Goal: Task Accomplishment & Management: Complete application form

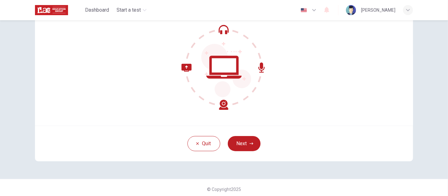
scroll to position [67, 0]
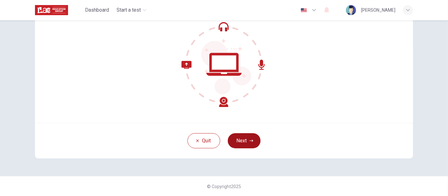
click at [244, 142] on button "Next" at bounding box center [244, 140] width 33 height 15
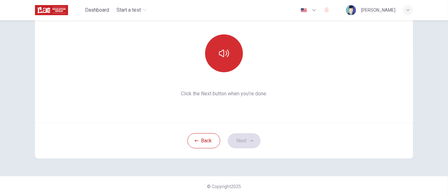
click at [223, 51] on icon "button" at bounding box center [224, 53] width 10 height 10
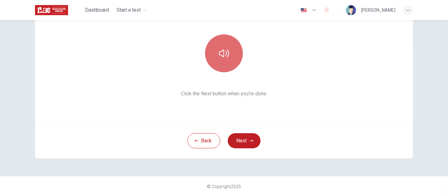
click at [228, 55] on button "button" at bounding box center [224, 53] width 38 height 38
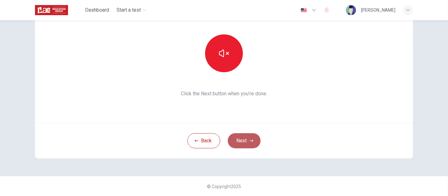
click at [243, 138] on button "Next" at bounding box center [244, 140] width 33 height 15
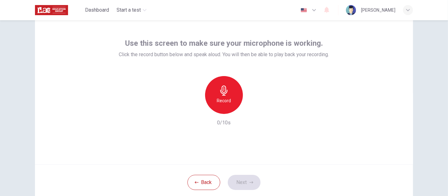
scroll to position [35, 0]
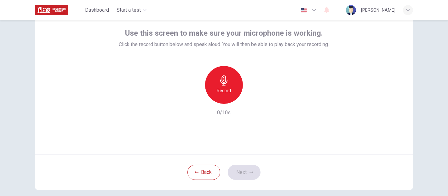
click at [219, 91] on h6 "Record" at bounding box center [224, 91] width 14 height 8
click at [252, 97] on icon "button" at bounding box center [253, 99] width 3 height 4
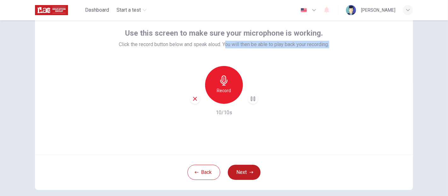
drag, startPoint x: 225, startPoint y: 44, endPoint x: 333, endPoint y: 45, distance: 108.5
click at [333, 45] on div "Use this screen to make sure your microphone is working. Click the record butto…" at bounding box center [224, 78] width 378 height 151
click at [226, 76] on icon "button" at bounding box center [224, 80] width 10 height 10
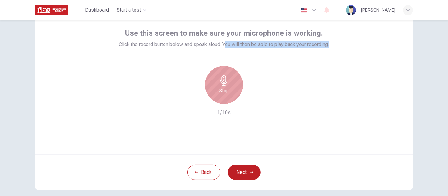
click at [226, 76] on icon "button" at bounding box center [224, 80] width 10 height 10
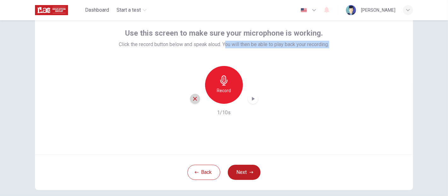
click at [194, 99] on icon "button" at bounding box center [195, 99] width 4 height 4
click at [223, 88] on h6 "Record" at bounding box center [224, 91] width 14 height 8
click at [251, 101] on icon "button" at bounding box center [253, 99] width 6 height 6
drag, startPoint x: 392, startPoint y: 111, endPoint x: 232, endPoint y: 91, distance: 161.2
click at [392, 111] on div "Use this screen to make sure your microphone is working. Click the record butto…" at bounding box center [224, 78] width 378 height 151
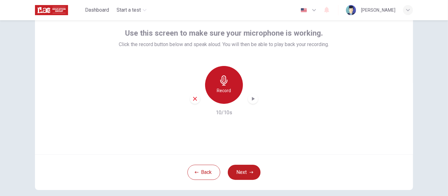
click at [228, 88] on h6 "Record" at bounding box center [224, 91] width 14 height 8
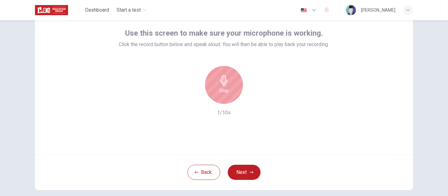
click at [228, 88] on div "Stop" at bounding box center [224, 85] width 38 height 38
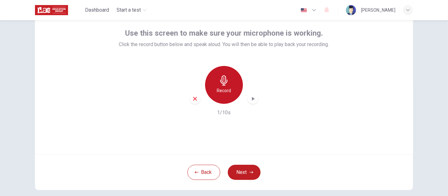
click at [229, 85] on div "Record" at bounding box center [224, 85] width 38 height 38
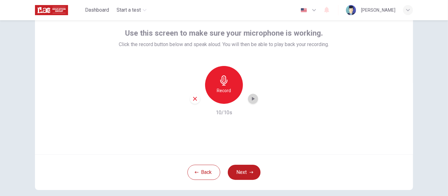
click at [254, 101] on icon "button" at bounding box center [253, 99] width 6 height 6
click at [342, 96] on div "Use this screen to make sure your microphone is working. Click the record butto…" at bounding box center [224, 78] width 378 height 151
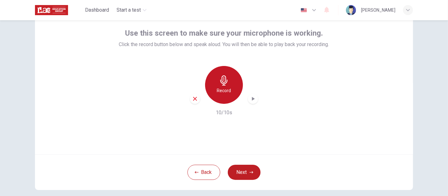
click at [215, 89] on div "Record" at bounding box center [224, 85] width 38 height 38
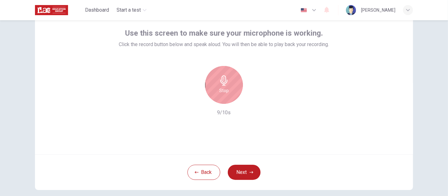
click at [226, 81] on icon "button" at bounding box center [224, 80] width 10 height 10
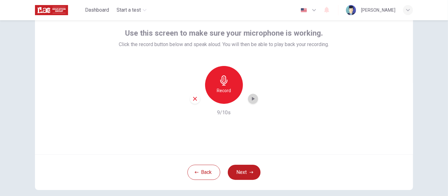
click at [252, 99] on icon "button" at bounding box center [253, 99] width 6 height 6
click at [253, 99] on icon "button" at bounding box center [253, 99] width 3 height 4
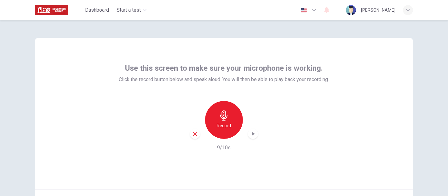
click at [60, 11] on img at bounding box center [51, 10] width 33 height 13
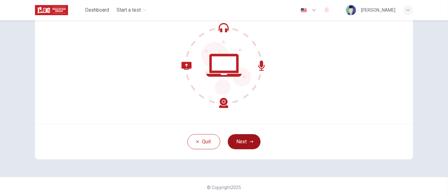
scroll to position [67, 0]
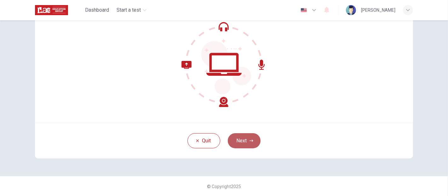
click at [237, 139] on button "Next" at bounding box center [244, 140] width 33 height 15
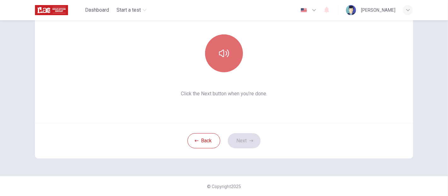
click at [231, 49] on button "button" at bounding box center [224, 53] width 38 height 38
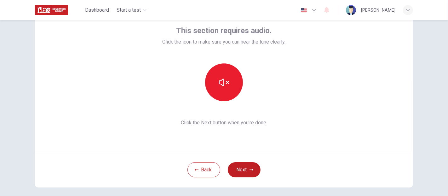
scroll to position [32, 0]
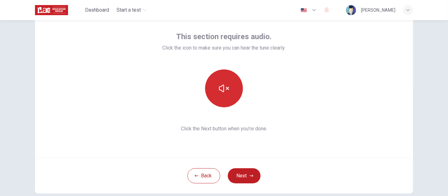
click at [230, 91] on button "button" at bounding box center [224, 88] width 38 height 38
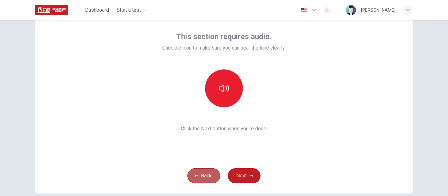
click at [207, 178] on button "Back" at bounding box center [204, 175] width 33 height 15
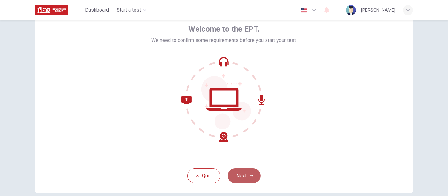
click at [241, 179] on button "Next" at bounding box center [244, 175] width 33 height 15
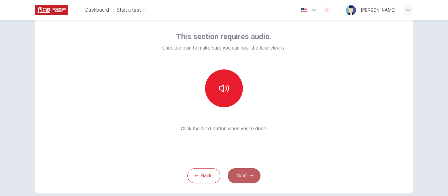
click at [241, 179] on button "Next" at bounding box center [244, 175] width 33 height 15
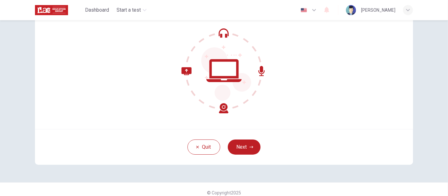
scroll to position [67, 0]
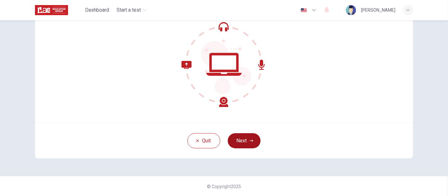
click at [236, 138] on button "Next" at bounding box center [244, 140] width 33 height 15
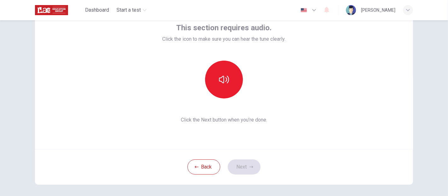
scroll to position [32, 0]
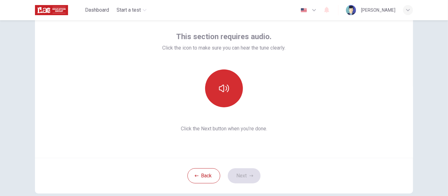
click at [216, 95] on button "button" at bounding box center [224, 88] width 38 height 38
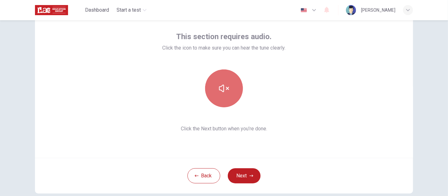
click at [219, 93] on icon "button" at bounding box center [224, 88] width 10 height 10
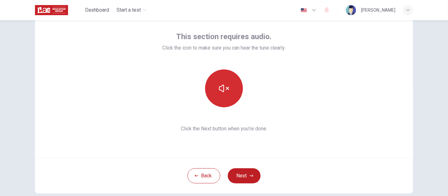
click at [219, 93] on icon "button" at bounding box center [224, 88] width 10 height 10
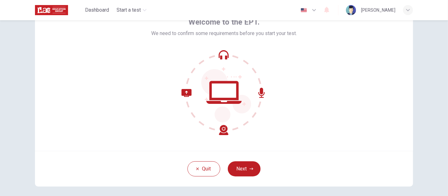
scroll to position [67, 0]
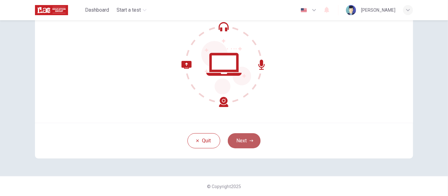
click at [254, 140] on button "Next" at bounding box center [244, 140] width 33 height 15
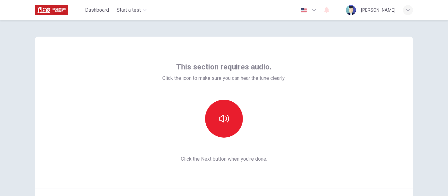
scroll to position [0, 0]
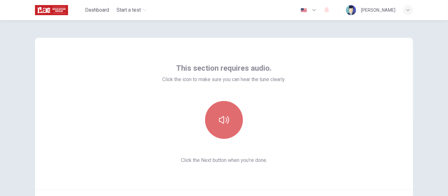
click at [225, 122] on icon "button" at bounding box center [224, 120] width 10 height 10
click at [227, 122] on icon "button" at bounding box center [224, 120] width 10 height 10
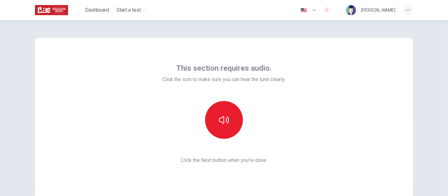
scroll to position [67, 0]
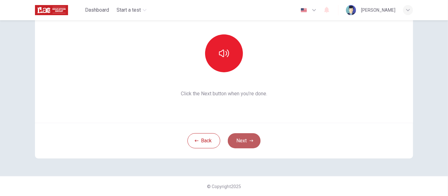
click at [246, 138] on button "Next" at bounding box center [244, 140] width 33 height 15
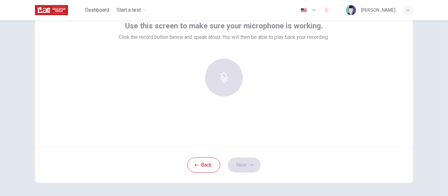
scroll to position [32, 0]
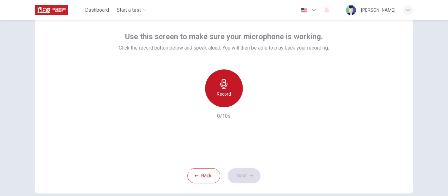
click at [218, 95] on h6 "Record" at bounding box center [224, 94] width 14 height 8
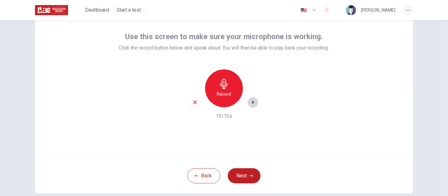
click at [252, 104] on icon "button" at bounding box center [253, 102] width 6 height 6
click at [254, 103] on icon "button" at bounding box center [253, 102] width 6 height 6
click at [260, 122] on div "Use this screen to make sure your microphone is working. Click the record butto…" at bounding box center [224, 81] width 378 height 151
click at [193, 101] on icon "button" at bounding box center [195, 102] width 4 height 4
click at [230, 91] on div "Record" at bounding box center [224, 88] width 38 height 38
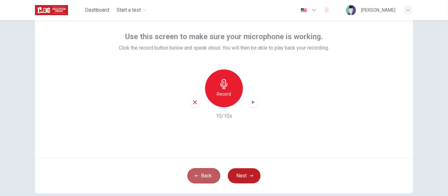
click at [204, 174] on button "Back" at bounding box center [204, 175] width 33 height 15
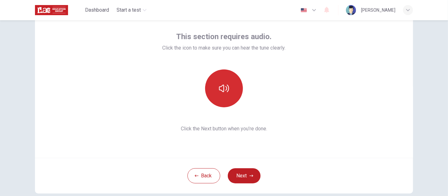
click at [221, 94] on button "button" at bounding box center [224, 88] width 38 height 38
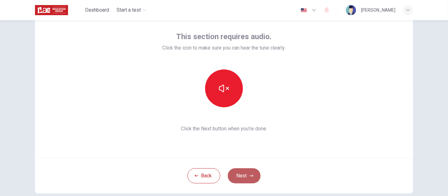
click at [245, 179] on button "Next" at bounding box center [244, 175] width 33 height 15
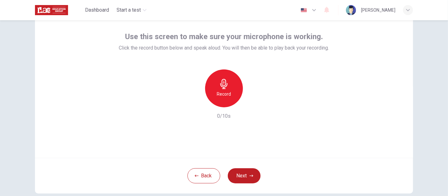
click at [226, 97] on h6 "Record" at bounding box center [224, 94] width 14 height 8
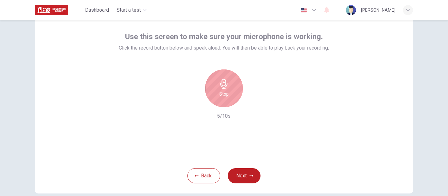
click at [226, 97] on h6 "Stop" at bounding box center [224, 94] width 9 height 8
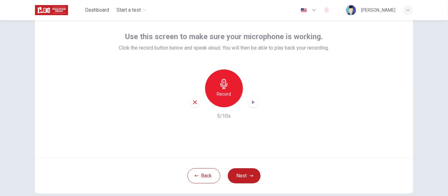
click at [252, 100] on icon "button" at bounding box center [253, 102] width 6 height 6
click at [251, 133] on div "Use this screen to make sure your microphone is working. Click the record butto…" at bounding box center [224, 81] width 378 height 151
click at [211, 176] on button "Back" at bounding box center [204, 175] width 33 height 15
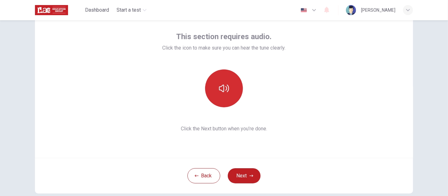
click at [216, 94] on button "button" at bounding box center [224, 88] width 38 height 38
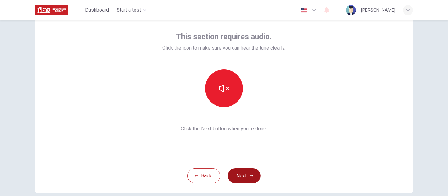
click at [239, 176] on button "Next" at bounding box center [244, 175] width 33 height 15
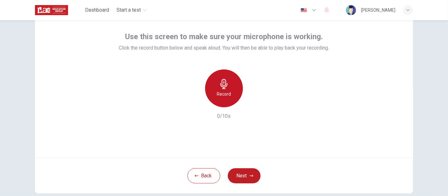
click at [224, 89] on icon "button" at bounding box center [224, 84] width 10 height 10
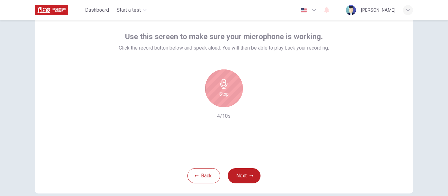
click at [227, 96] on div "Stop" at bounding box center [224, 88] width 38 height 38
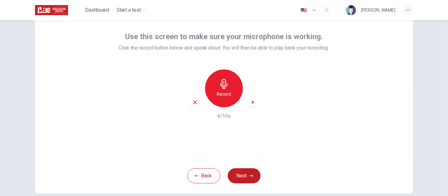
click at [254, 101] on icon "button" at bounding box center [253, 102] width 6 height 6
drag, startPoint x: 350, startPoint y: 89, endPoint x: 343, endPoint y: 101, distance: 13.8
click at [350, 89] on div "Use this screen to make sure your microphone is working. Click the record butto…" at bounding box center [224, 81] width 378 height 151
click at [242, 177] on button "Next" at bounding box center [244, 175] width 33 height 15
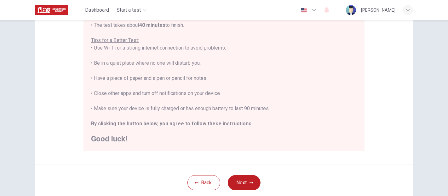
scroll to position [118, 0]
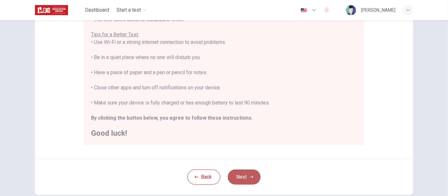
click at [244, 175] on button "Next" at bounding box center [244, 176] width 33 height 15
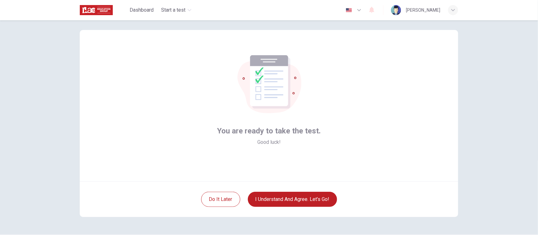
scroll to position [0, 0]
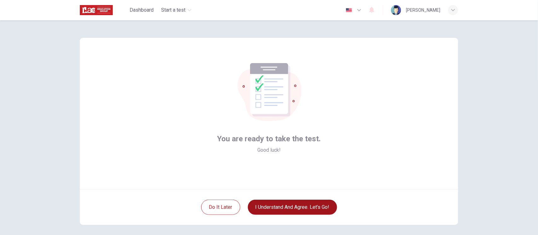
click at [311, 196] on button "I understand and agree. Let’s go!" at bounding box center [292, 207] width 89 height 15
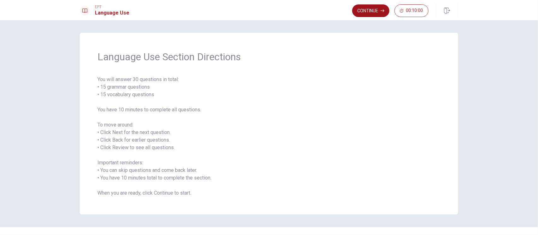
click at [375, 10] on button "Continue" at bounding box center [370, 10] width 37 height 13
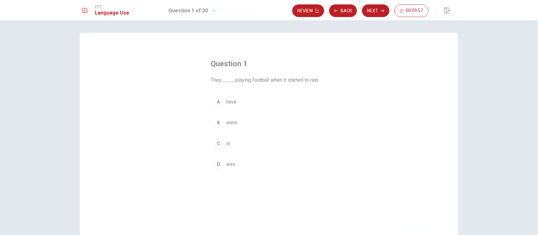
drag, startPoint x: 278, startPoint y: 80, endPoint x: 305, endPoint y: 80, distance: 27.4
click at [305, 80] on span "They ____ playing football when it started to rain." at bounding box center [269, 80] width 117 height 8
click at [233, 124] on span "were" at bounding box center [231, 123] width 11 height 8
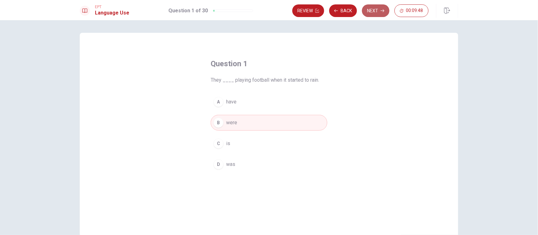
click at [376, 12] on button "Next" at bounding box center [375, 10] width 27 height 13
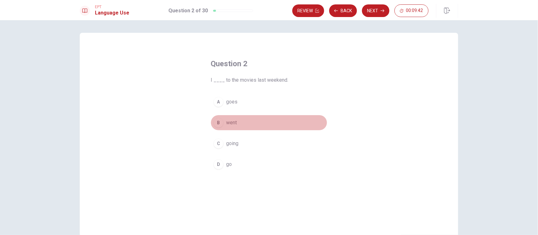
click at [217, 123] on div "B" at bounding box center [219, 123] width 10 height 10
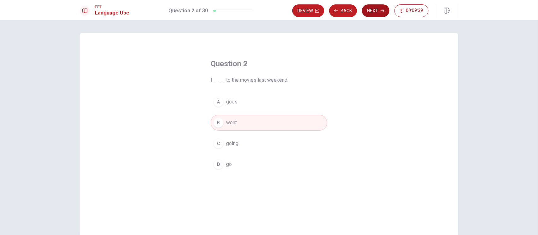
click at [375, 12] on button "Next" at bounding box center [375, 10] width 27 height 13
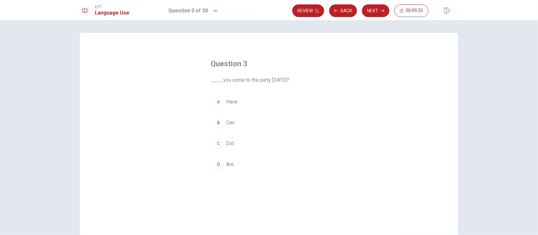
click at [217, 124] on div "B" at bounding box center [219, 123] width 10 height 10
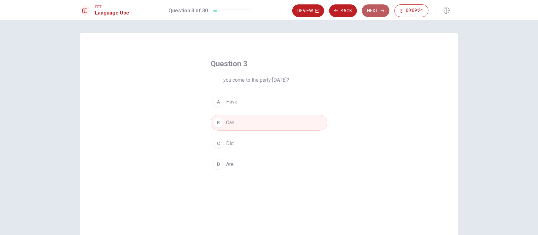
click at [377, 14] on button "Next" at bounding box center [375, 10] width 27 height 13
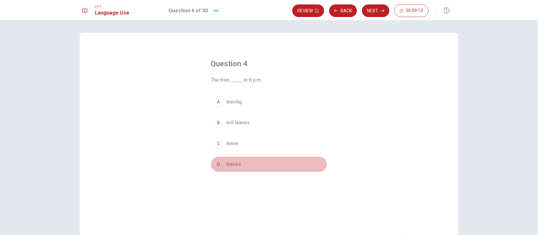
click at [216, 163] on div "D" at bounding box center [219, 164] width 10 height 10
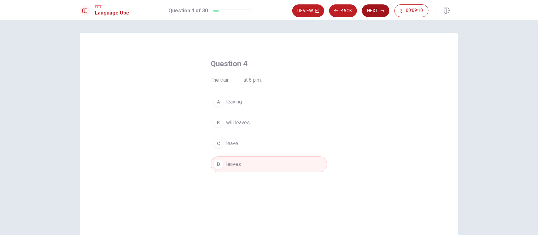
click at [369, 13] on button "Next" at bounding box center [375, 10] width 27 height 13
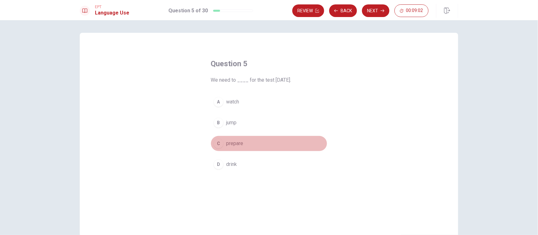
click at [215, 140] on div "C" at bounding box center [219, 143] width 10 height 10
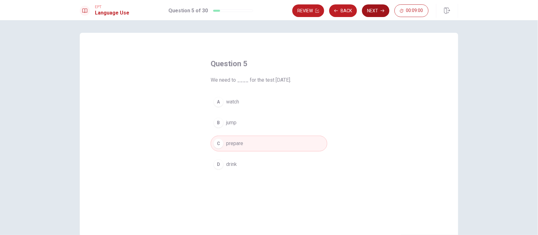
click at [384, 10] on icon "button" at bounding box center [383, 11] width 4 height 4
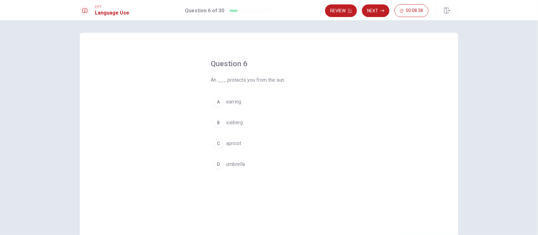
click at [234, 163] on span "umbrella" at bounding box center [235, 165] width 19 height 8
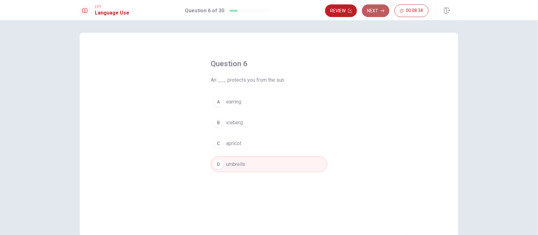
click at [381, 11] on icon "button" at bounding box center [383, 11] width 4 height 4
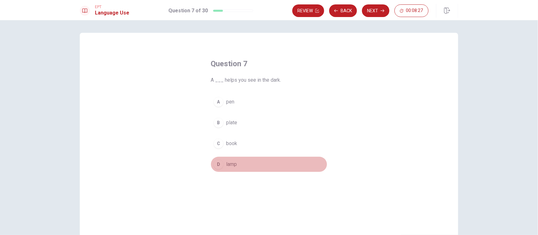
click at [214, 161] on div "D" at bounding box center [219, 164] width 10 height 10
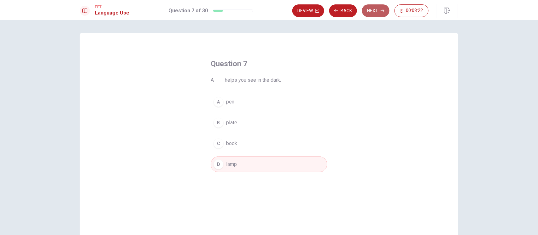
click at [372, 12] on button "Next" at bounding box center [375, 10] width 27 height 13
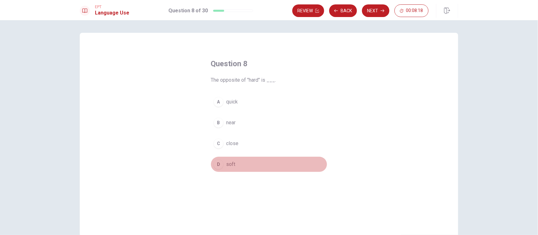
click at [217, 166] on div "D" at bounding box center [219, 164] width 10 height 10
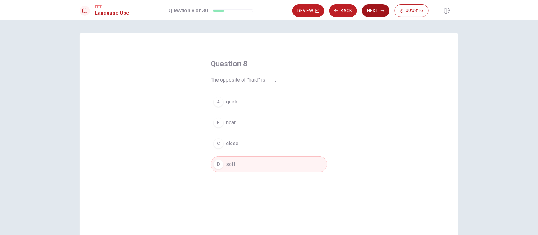
click at [373, 13] on button "Next" at bounding box center [375, 10] width 27 height 13
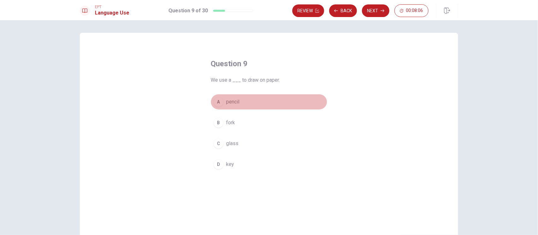
click at [218, 105] on div "A" at bounding box center [219, 102] width 10 height 10
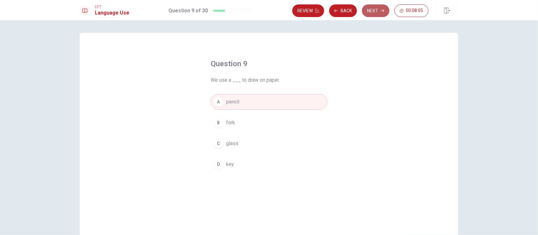
click at [368, 10] on button "Next" at bounding box center [375, 10] width 27 height 13
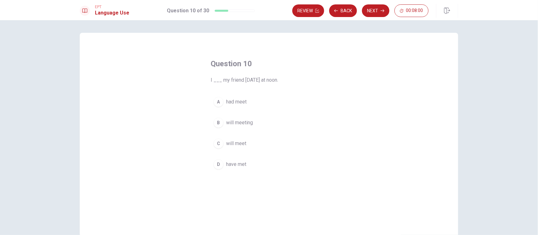
click at [219, 145] on div "C" at bounding box center [219, 143] width 10 height 10
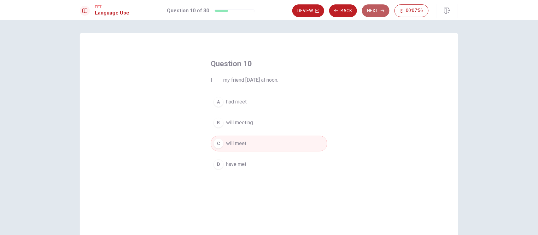
click at [381, 10] on icon "button" at bounding box center [383, 11] width 4 height 4
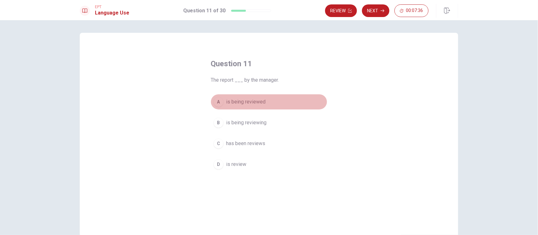
click at [217, 102] on div "A" at bounding box center [219, 102] width 10 height 10
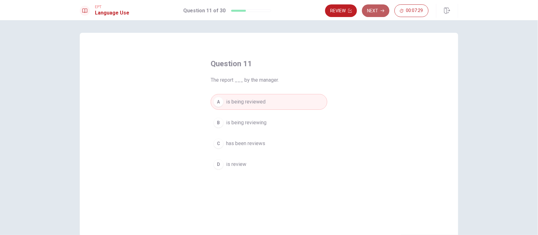
click at [372, 13] on button "Next" at bounding box center [375, 10] width 27 height 13
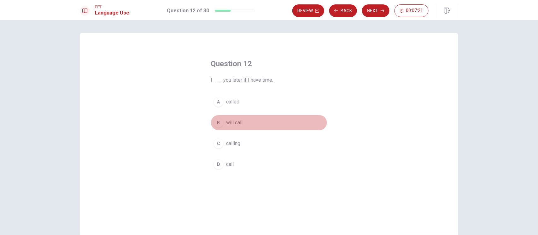
click at [219, 118] on div "B" at bounding box center [219, 123] width 10 height 10
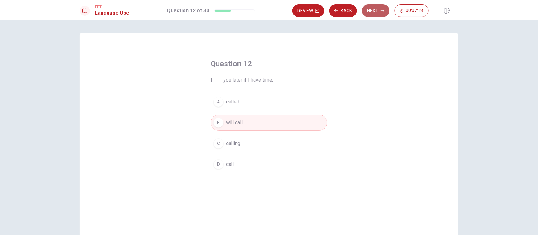
click at [374, 13] on button "Next" at bounding box center [375, 10] width 27 height 13
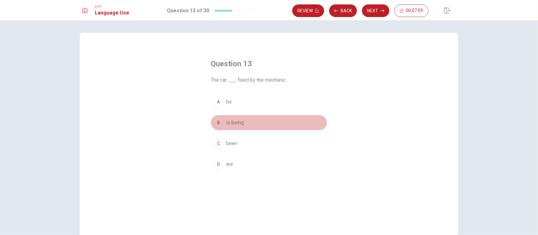
click at [216, 119] on div "B" at bounding box center [219, 123] width 10 height 10
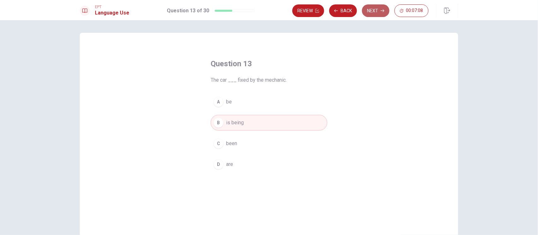
click at [377, 15] on button "Next" at bounding box center [375, 10] width 27 height 13
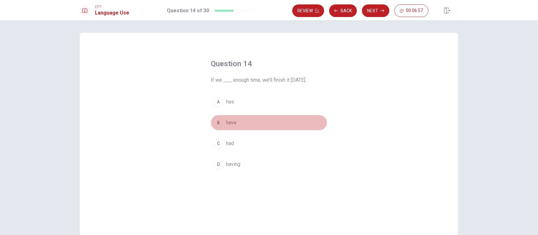
click at [216, 124] on div "B" at bounding box center [219, 123] width 10 height 10
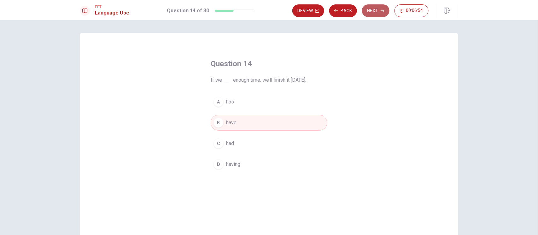
click at [379, 13] on button "Next" at bounding box center [375, 10] width 27 height 13
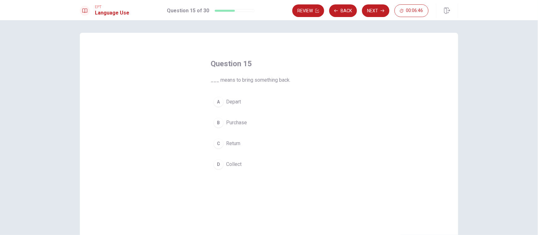
click at [220, 144] on div "C" at bounding box center [219, 143] width 10 height 10
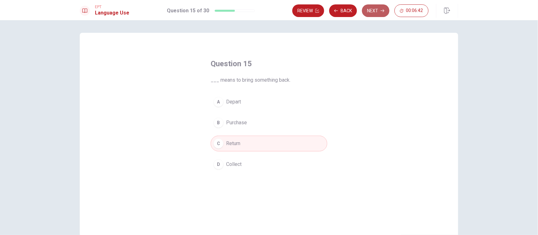
click at [382, 15] on button "Next" at bounding box center [375, 10] width 27 height 13
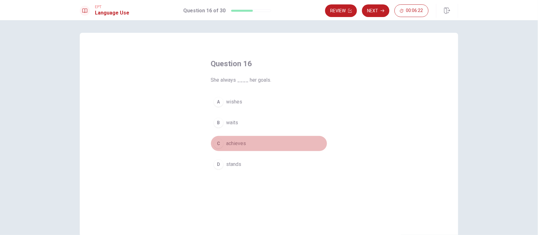
click at [236, 146] on button "C achieves" at bounding box center [269, 144] width 117 height 16
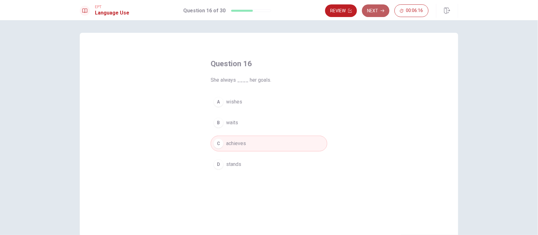
click at [380, 11] on button "Next" at bounding box center [375, 10] width 27 height 13
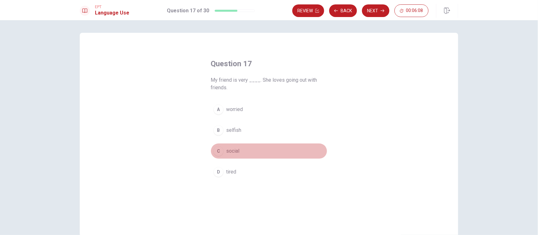
click at [233, 155] on button "C social" at bounding box center [269, 151] width 117 height 16
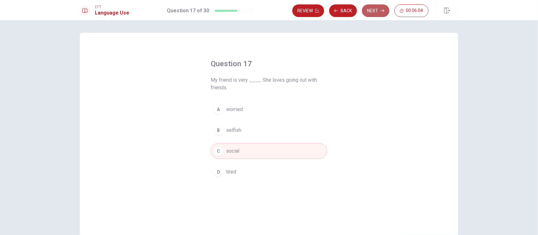
click at [370, 11] on button "Next" at bounding box center [375, 10] width 27 height 13
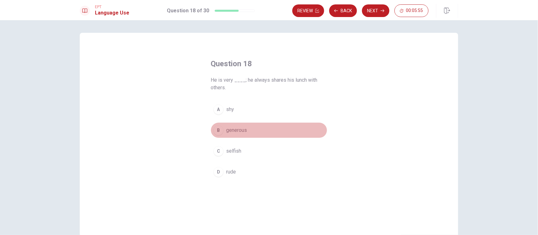
click at [218, 130] on div "B" at bounding box center [219, 130] width 10 height 10
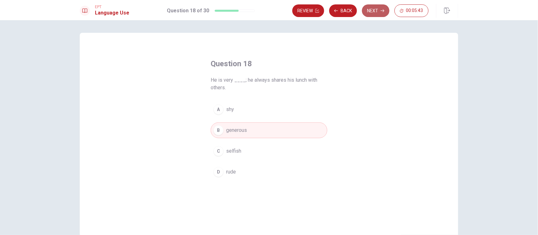
click at [381, 8] on button "Next" at bounding box center [375, 10] width 27 height 13
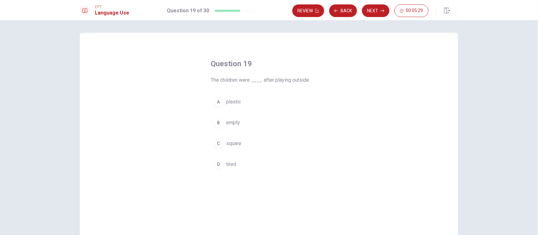
click at [221, 164] on div "D" at bounding box center [219, 164] width 10 height 10
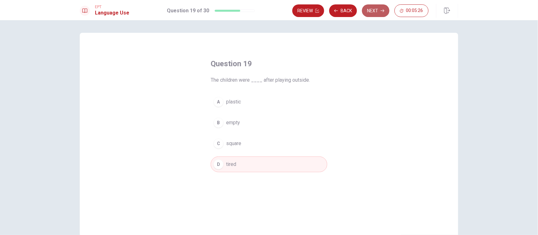
click at [373, 17] on button "Next" at bounding box center [375, 10] width 27 height 13
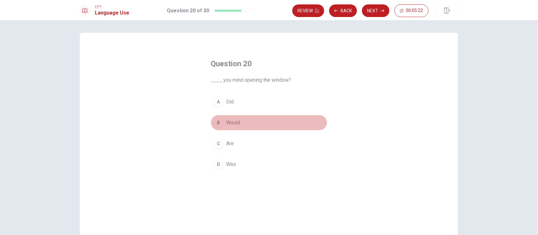
click at [235, 126] on span "Would" at bounding box center [233, 123] width 14 height 8
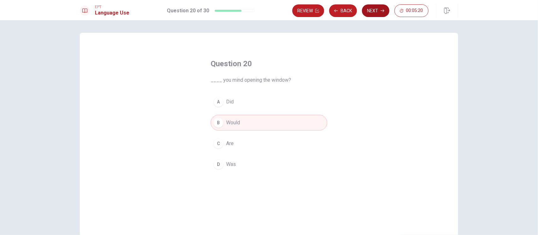
click at [382, 16] on button "Next" at bounding box center [375, 10] width 27 height 13
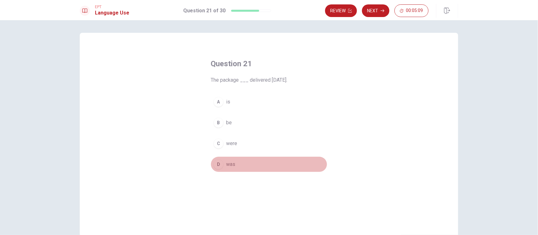
click at [217, 168] on button "D was" at bounding box center [269, 164] width 117 height 16
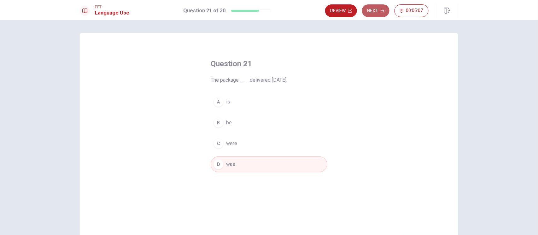
click at [372, 10] on button "Next" at bounding box center [375, 10] width 27 height 13
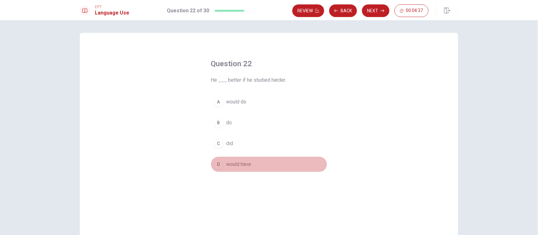
click at [245, 164] on span "would have" at bounding box center [238, 165] width 25 height 8
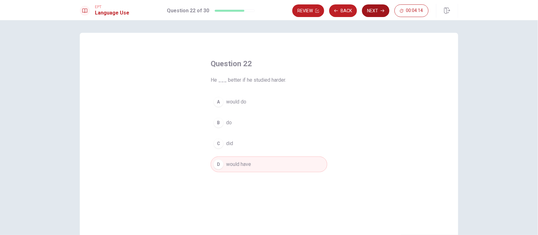
click at [374, 12] on button "Next" at bounding box center [375, 10] width 27 height 13
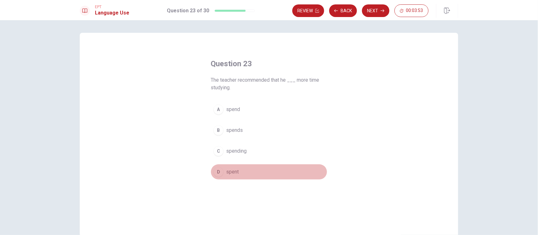
click at [234, 172] on span "spent" at bounding box center [232, 172] width 13 height 8
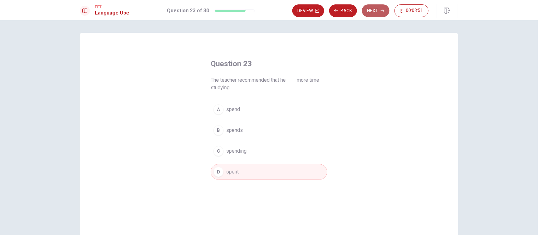
click at [385, 7] on button "Next" at bounding box center [375, 10] width 27 height 13
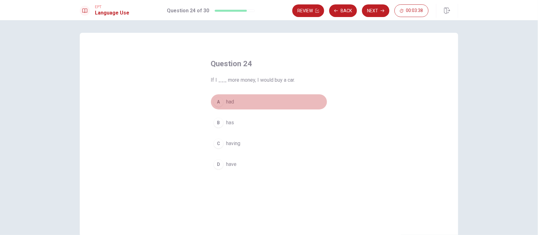
click at [230, 103] on span "had" at bounding box center [230, 102] width 8 height 8
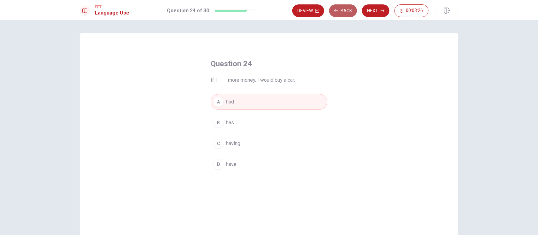
click at [341, 9] on button "Back" at bounding box center [343, 10] width 28 height 13
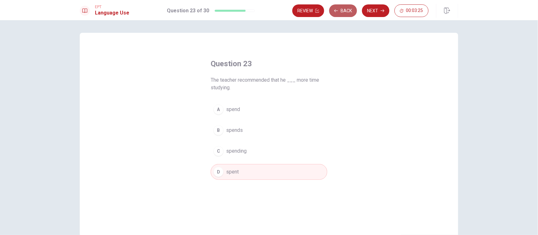
click at [341, 9] on button "Back" at bounding box center [343, 10] width 28 height 13
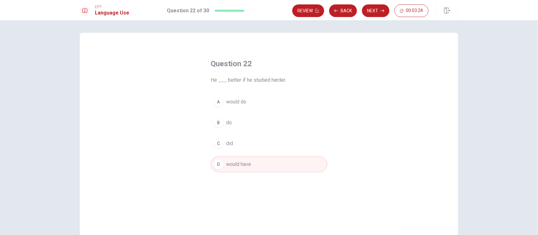
click at [231, 103] on span "would do" at bounding box center [236, 102] width 20 height 8
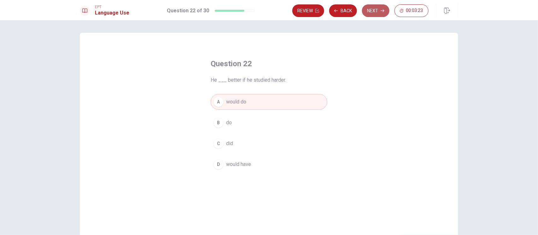
click at [370, 11] on button "Next" at bounding box center [375, 10] width 27 height 13
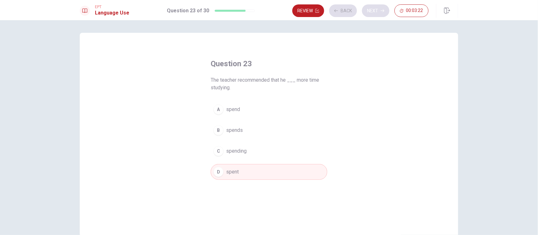
click at [370, 11] on div "Review Back Next 00:03:22" at bounding box center [360, 10] width 136 height 13
drag, startPoint x: 370, startPoint y: 11, endPoint x: 427, endPoint y: 144, distance: 145.0
click at [426, 141] on div "EPT Language Use Question 23 of 30 Review Back Next 00:03:18 Question 23 of 30 …" at bounding box center [269, 117] width 538 height 235
click at [375, 13] on button "Next" at bounding box center [375, 10] width 27 height 13
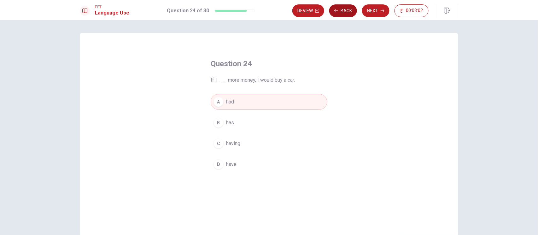
click at [340, 10] on button "Back" at bounding box center [343, 10] width 28 height 13
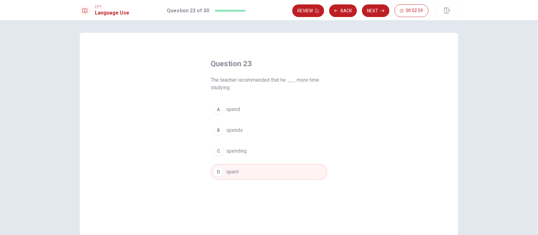
drag, startPoint x: 209, startPoint y: 81, endPoint x: 273, endPoint y: 85, distance: 64.1
click at [273, 85] on span "The teacher recommended that he ___ more time studying." at bounding box center [269, 83] width 117 height 15
click at [381, 13] on button "Next" at bounding box center [375, 10] width 27 height 13
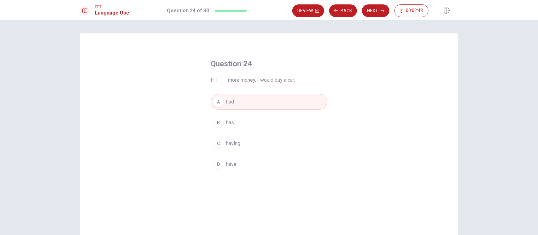
click at [233, 167] on button "D have" at bounding box center [269, 164] width 117 height 16
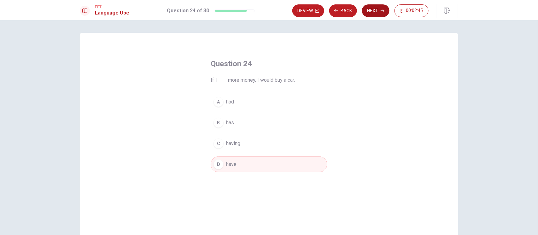
click at [384, 11] on icon "button" at bounding box center [383, 11] width 4 height 4
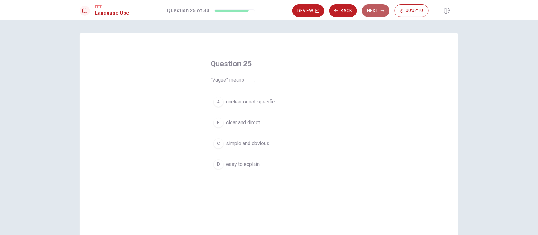
click at [376, 15] on button "Next" at bounding box center [375, 10] width 27 height 13
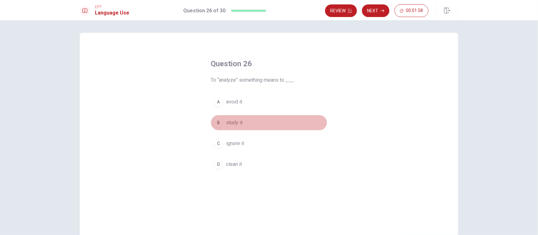
click at [218, 124] on div "B" at bounding box center [219, 123] width 10 height 10
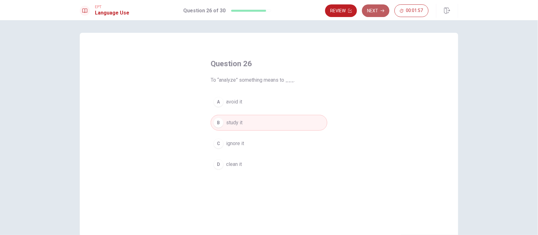
click at [380, 14] on button "Next" at bounding box center [375, 10] width 27 height 13
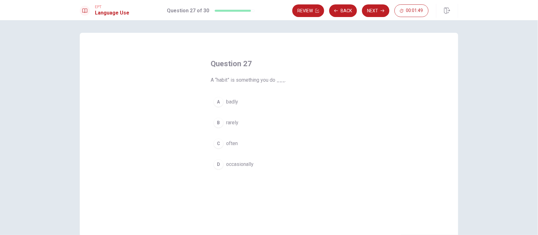
click at [217, 144] on div "C" at bounding box center [219, 143] width 10 height 10
drag, startPoint x: 384, startPoint y: 13, endPoint x: 337, endPoint y: 46, distance: 57.2
click at [382, 14] on button "Next" at bounding box center [375, 10] width 27 height 13
click at [348, 12] on button "Back" at bounding box center [343, 10] width 28 height 13
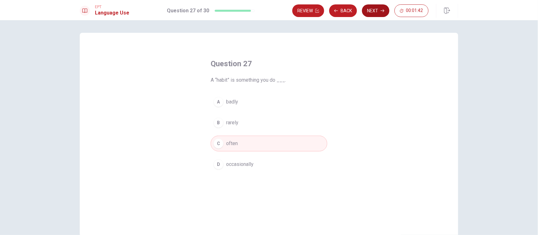
click at [376, 14] on button "Next" at bounding box center [375, 10] width 27 height 13
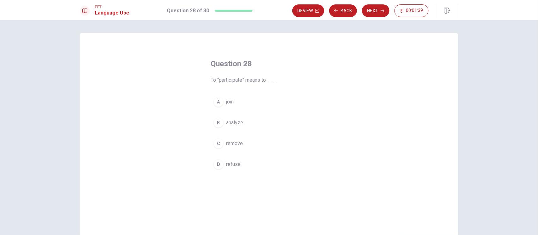
drag, startPoint x: 224, startPoint y: 78, endPoint x: 243, endPoint y: 81, distance: 20.2
click at [243, 81] on span "To “participate” means to ___." at bounding box center [269, 80] width 117 height 8
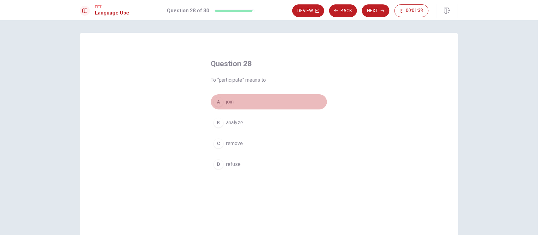
drag, startPoint x: 210, startPoint y: 103, endPoint x: 225, endPoint y: 105, distance: 14.9
click at [211, 103] on button "A join" at bounding box center [269, 102] width 117 height 16
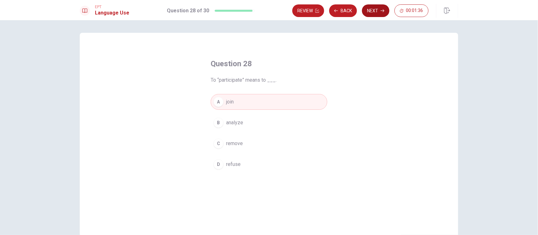
click at [382, 12] on icon "button" at bounding box center [383, 11] width 4 height 4
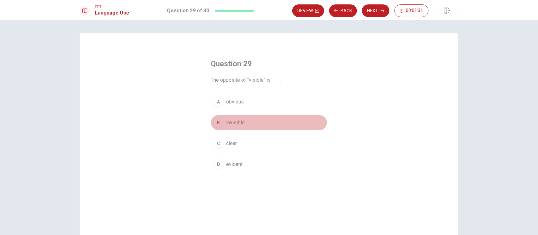
click at [242, 128] on button "B invisible" at bounding box center [269, 123] width 117 height 16
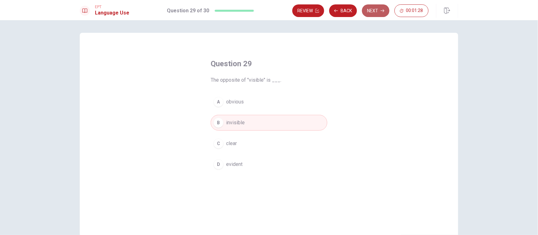
click at [381, 12] on button "Next" at bounding box center [375, 10] width 27 height 13
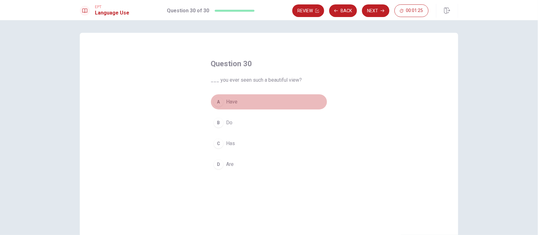
click at [228, 101] on span "Have" at bounding box center [231, 102] width 11 height 8
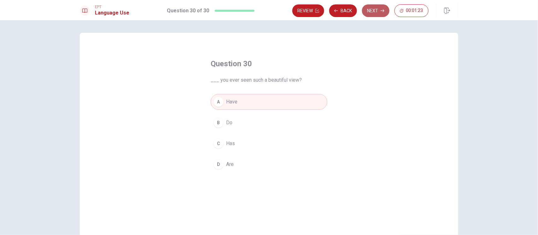
click at [377, 13] on button "Next" at bounding box center [375, 10] width 27 height 13
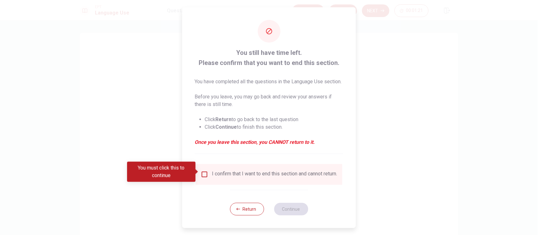
scroll to position [8, 0]
click at [243, 196] on button "Return" at bounding box center [247, 209] width 34 height 13
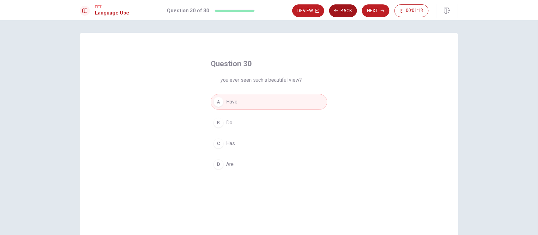
click at [347, 12] on button "Back" at bounding box center [343, 10] width 28 height 13
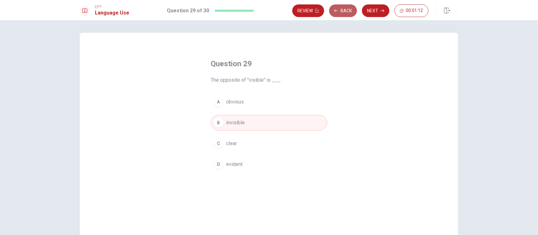
click at [347, 12] on button "Back" at bounding box center [343, 10] width 28 height 13
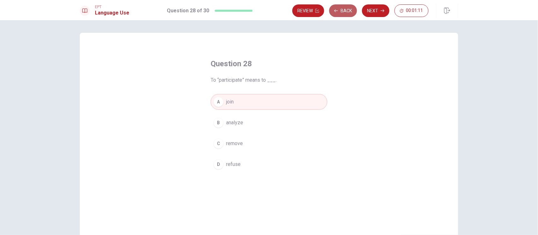
click at [347, 12] on button "Back" at bounding box center [343, 10] width 28 height 13
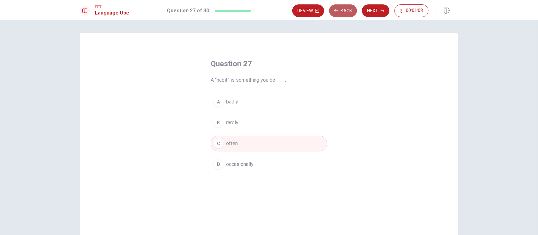
click at [347, 12] on button "Back" at bounding box center [343, 10] width 28 height 13
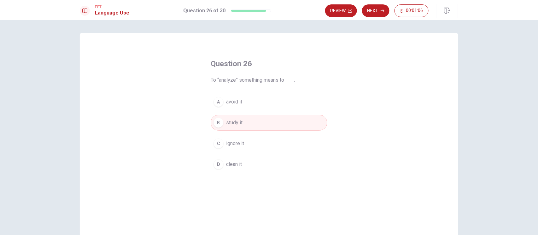
click at [347, 12] on button "Review" at bounding box center [341, 10] width 32 height 13
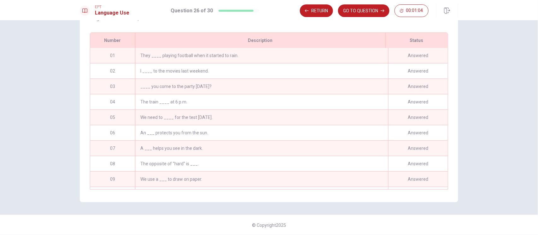
scroll to position [322, 0]
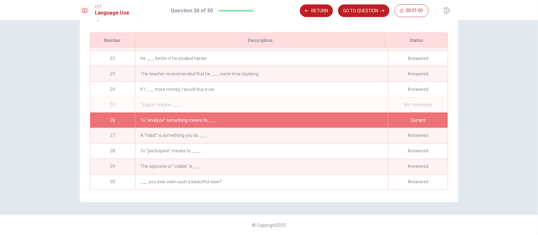
click at [413, 117] on div "Current" at bounding box center [418, 120] width 60 height 15
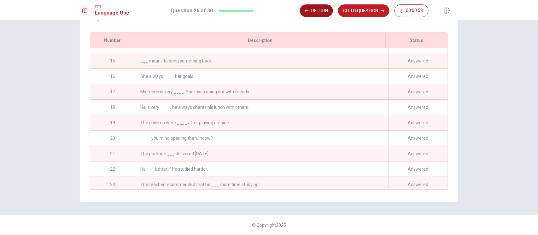
scroll to position [196, 0]
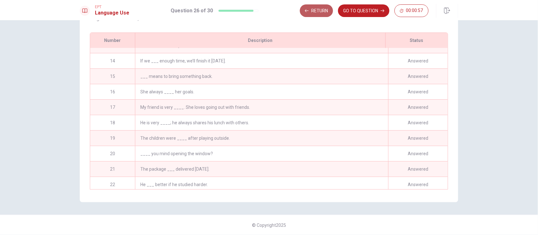
click at [323, 14] on button "Return" at bounding box center [316, 10] width 33 height 13
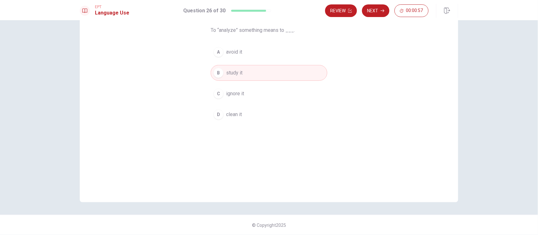
scroll to position [50, 0]
click at [345, 15] on button "Review" at bounding box center [341, 10] width 32 height 13
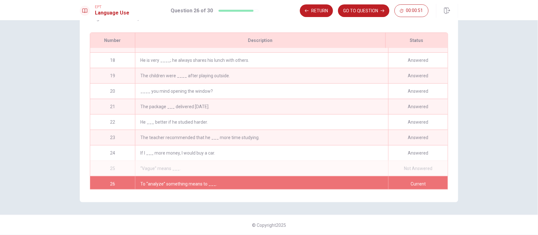
scroll to position [322, 0]
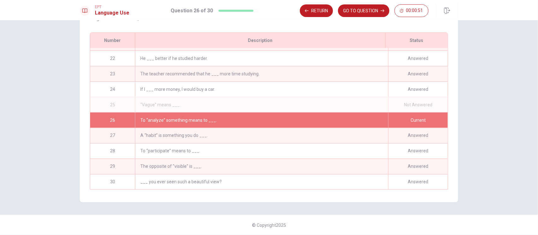
drag, startPoint x: 417, startPoint y: 97, endPoint x: 111, endPoint y: 105, distance: 306.0
click at [412, 102] on div "Not Answered" at bounding box center [418, 104] width 60 height 15
drag, startPoint x: 110, startPoint y: 99, endPoint x: 153, endPoint y: 108, distance: 43.9
click at [112, 101] on div "25" at bounding box center [112, 104] width 45 height 15
click at [155, 101] on div "“Vague” means ___." at bounding box center [261, 104] width 253 height 15
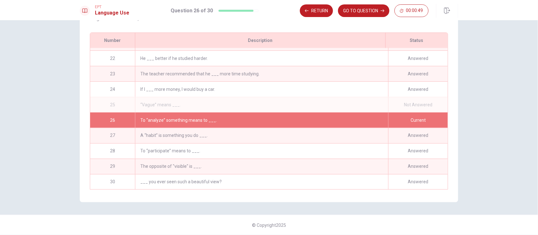
click at [155, 101] on div "“Vague” means ___." at bounding box center [261, 104] width 253 height 15
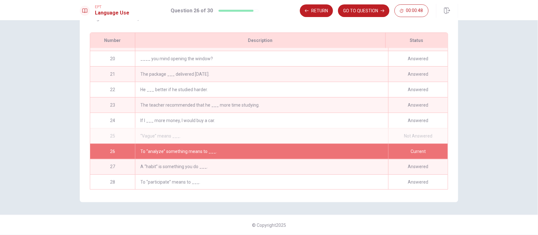
scroll to position [280, 0]
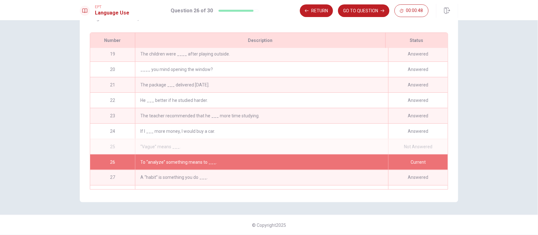
click at [156, 120] on div "The teacher recommended that he ___ more time studying." at bounding box center [261, 115] width 253 height 15
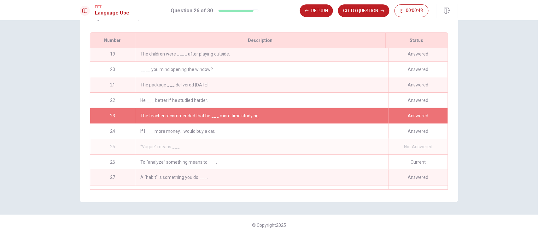
click at [156, 120] on div "The teacher recommended that he ___ more time studying." at bounding box center [261, 115] width 253 height 15
click at [153, 143] on div "“Vague” means ___." at bounding box center [261, 146] width 253 height 15
click at [108, 143] on div "25" at bounding box center [112, 146] width 45 height 15
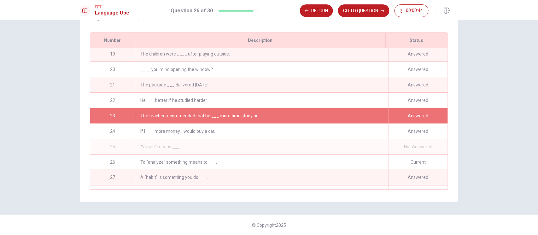
click at [409, 145] on div "Not Answered" at bounding box center [418, 146] width 60 height 15
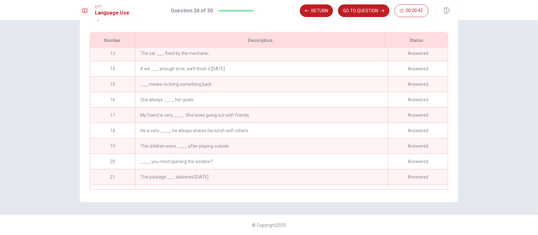
scroll to position [238, 0]
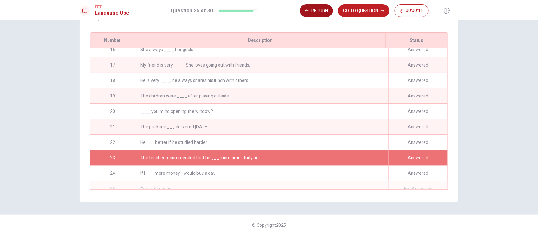
click at [316, 10] on button "Return" at bounding box center [316, 10] width 33 height 13
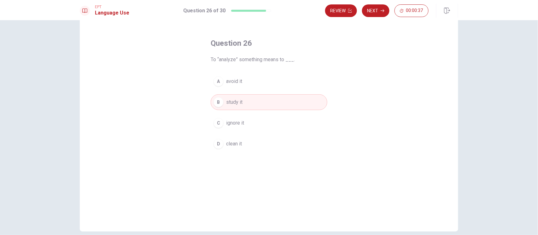
scroll to position [8, 0]
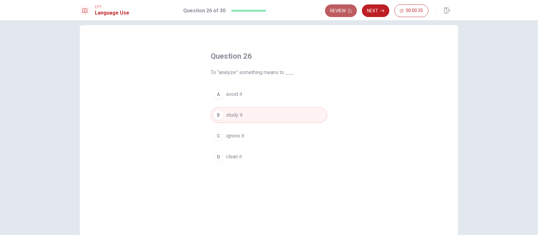
click at [343, 13] on button "Review" at bounding box center [341, 10] width 32 height 13
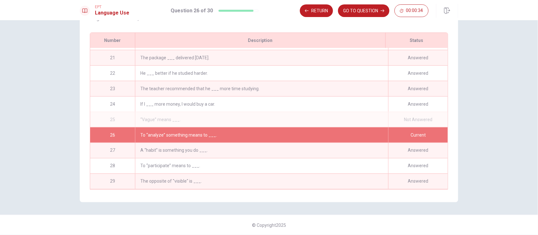
scroll to position [279, 0]
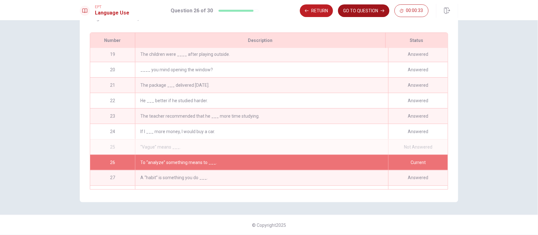
click at [370, 11] on button "GO TO QUESTION" at bounding box center [363, 10] width 51 height 13
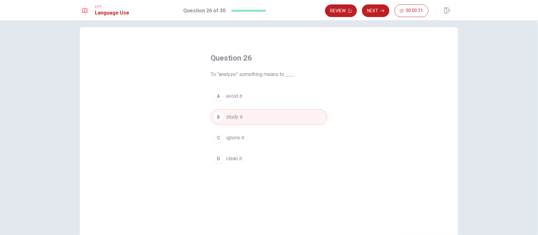
scroll to position [0, 0]
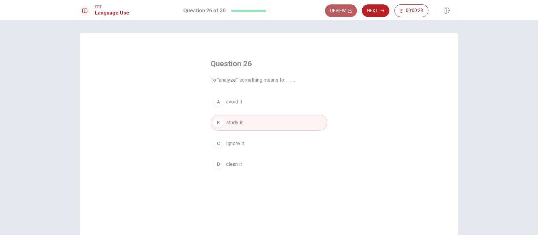
click at [347, 12] on button "Review" at bounding box center [341, 10] width 32 height 13
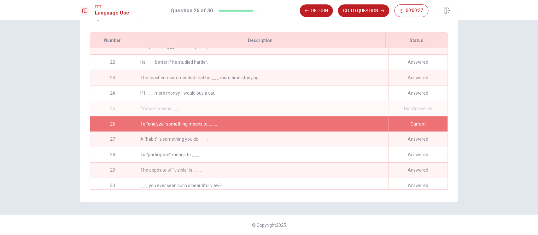
scroll to position [322, 0]
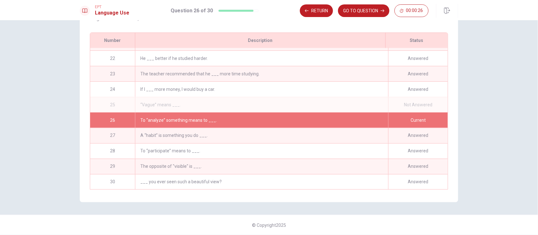
click at [422, 100] on div "Not Answered" at bounding box center [418, 104] width 60 height 15
click at [137, 102] on div "“Vague” means ___." at bounding box center [261, 104] width 253 height 15
drag, startPoint x: 170, startPoint y: 102, endPoint x: 370, endPoint y: 106, distance: 200.0
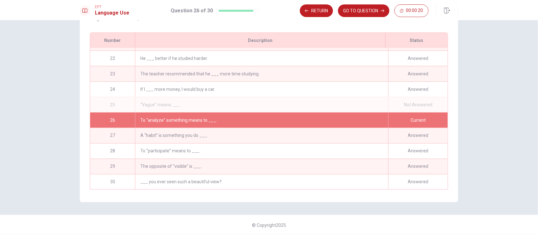
click at [173, 103] on div "“Vague” means ___." at bounding box center [261, 104] width 253 height 15
click at [417, 103] on div "Not Answered" at bounding box center [418, 104] width 60 height 15
click at [317, 10] on button "Return" at bounding box center [316, 10] width 33 height 13
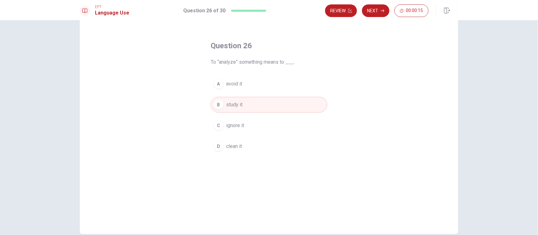
scroll to position [0, 0]
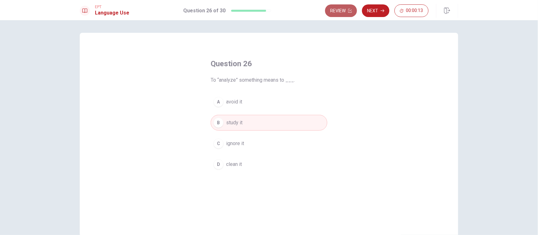
click at [345, 9] on button "Review" at bounding box center [341, 10] width 32 height 13
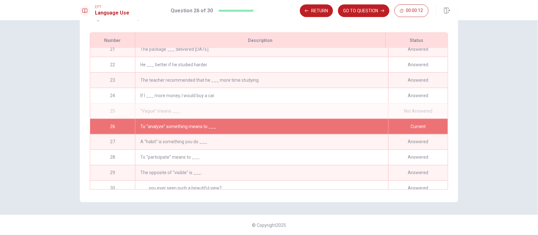
scroll to position [322, 0]
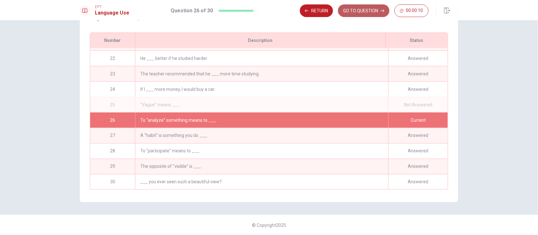
click at [368, 9] on button "GO TO QUESTION" at bounding box center [363, 10] width 51 height 13
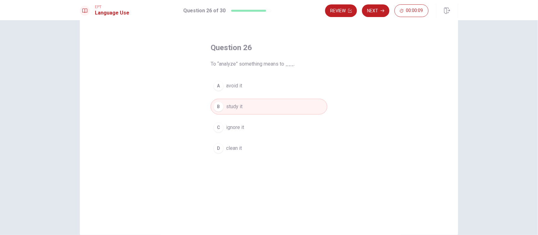
scroll to position [0, 0]
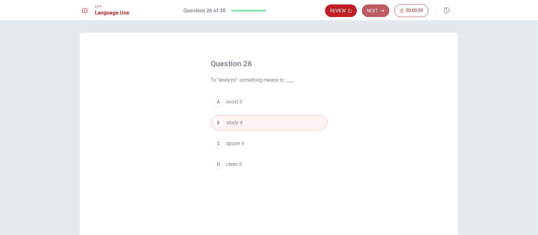
click at [379, 12] on button "Next" at bounding box center [375, 10] width 27 height 13
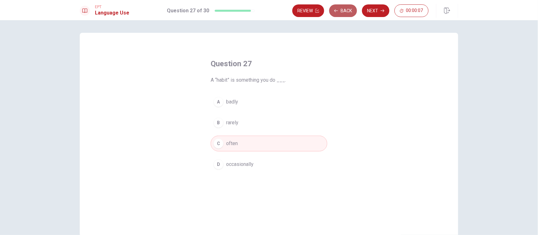
click at [350, 13] on button "Back" at bounding box center [343, 10] width 28 height 13
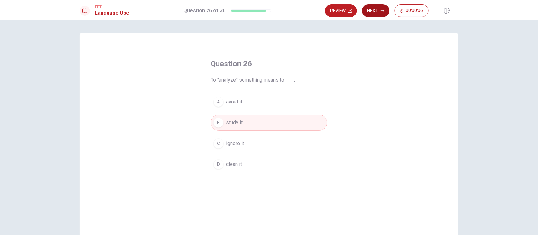
click at [382, 12] on icon "button" at bounding box center [383, 11] width 4 height 4
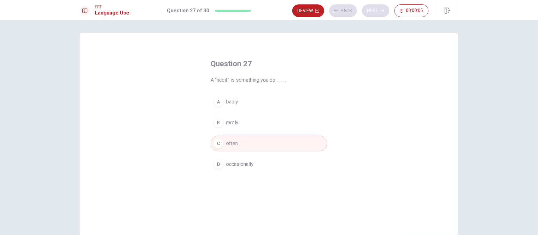
click at [382, 12] on div "Review Back Next 00:00:05" at bounding box center [360, 10] width 136 height 13
click at [377, 11] on button "Next" at bounding box center [375, 10] width 27 height 13
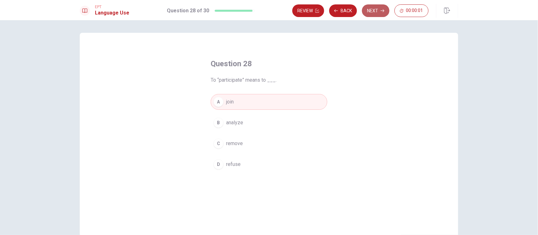
click at [377, 11] on button "Next" at bounding box center [375, 10] width 27 height 13
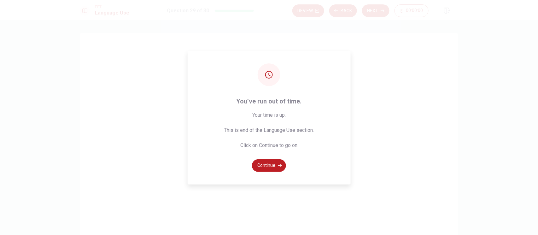
drag, startPoint x: 377, startPoint y: 11, endPoint x: 377, endPoint y: 16, distance: 5.0
click at [377, 11] on div "You’ve run out of time. Your time is up. This is end of the Language Use sectio…" at bounding box center [269, 117] width 538 height 235
drag, startPoint x: 381, startPoint y: 45, endPoint x: 389, endPoint y: 99, distance: 54.9
click at [389, 97] on div "You’ve run out of time. Your time is up. This is end of the Language Use sectio…" at bounding box center [269, 117] width 538 height 235
click at [411, 177] on div "You’ve run out of time. Your time is up. This is end of the Language Use sectio…" at bounding box center [269, 117] width 538 height 235
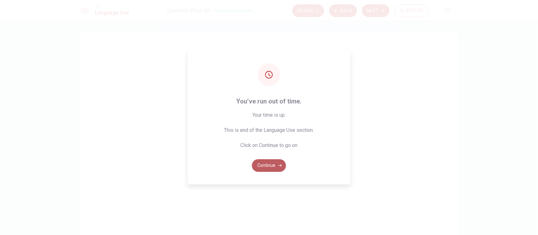
click at [274, 160] on button "Continue" at bounding box center [269, 165] width 34 height 13
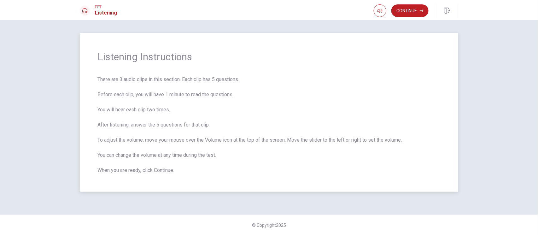
drag, startPoint x: 102, startPoint y: 79, endPoint x: 209, endPoint y: 82, distance: 107.3
click at [209, 82] on span "There are 3 audio clips in this section. Each clip has 5 questions. Before each…" at bounding box center [268, 125] width 343 height 98
drag, startPoint x: 113, startPoint y: 95, endPoint x: 161, endPoint y: 97, distance: 48.3
click at [161, 97] on span "There are 3 audio clips in this section. Each clip has 5 questions. Before each…" at bounding box center [268, 125] width 343 height 98
drag, startPoint x: 103, startPoint y: 110, endPoint x: 126, endPoint y: 113, distance: 23.3
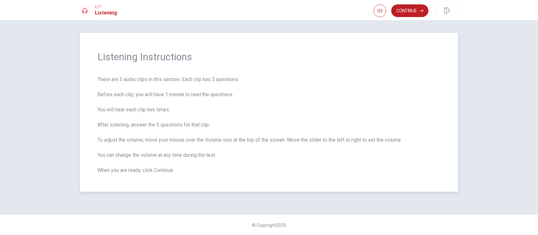
click at [135, 110] on span "There are 3 audio clips in this section. Each clip has 5 questions. Before each…" at bounding box center [268, 125] width 343 height 98
drag, startPoint x: 119, startPoint y: 110, endPoint x: 173, endPoint y: 112, distance: 54.3
click at [173, 112] on span "There are 3 audio clips in this section. Each clip has 5 questions. Before each…" at bounding box center [268, 125] width 343 height 98
drag, startPoint x: 127, startPoint y: 126, endPoint x: 212, endPoint y: 124, distance: 85.5
click at [212, 124] on span "There are 3 audio clips in this section. Each clip has 5 questions. Before each…" at bounding box center [268, 125] width 343 height 98
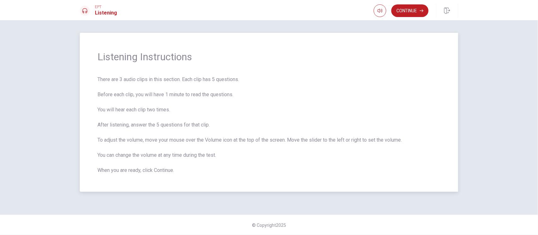
drag, startPoint x: 111, startPoint y: 141, endPoint x: 411, endPoint y: 141, distance: 299.9
click at [411, 141] on span "There are 3 audio clips in this section. Each clip has 5 questions. Before each…" at bounding box center [268, 125] width 343 height 98
click at [413, 10] on button "Continue" at bounding box center [409, 10] width 37 height 13
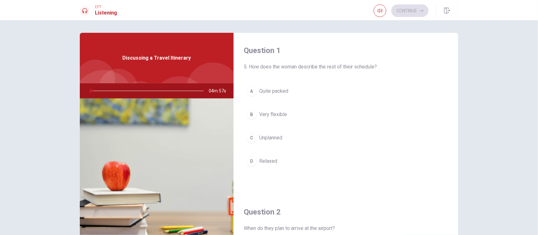
drag, startPoint x: 245, startPoint y: 65, endPoint x: 311, endPoint y: 65, distance: 65.3
click at [311, 65] on span "5. How does the woman describe the rest of their schedule?" at bounding box center [346, 67] width 204 height 8
drag, startPoint x: 252, startPoint y: 65, endPoint x: 297, endPoint y: 66, distance: 45.1
click at [297, 66] on span "5. How does the woman describe the rest of their schedule?" at bounding box center [346, 67] width 204 height 8
drag, startPoint x: 252, startPoint y: 65, endPoint x: 385, endPoint y: 68, distance: 133.4
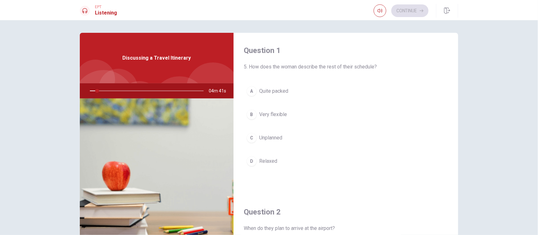
click at [385, 68] on span "5. How does the woman describe the rest of their schedule?" at bounding box center [346, 67] width 204 height 8
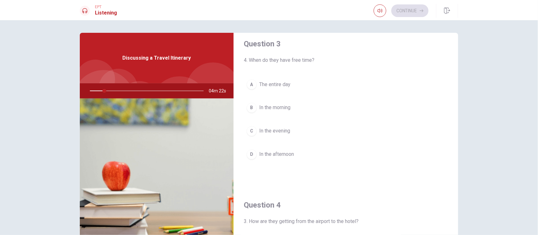
scroll to position [378, 0]
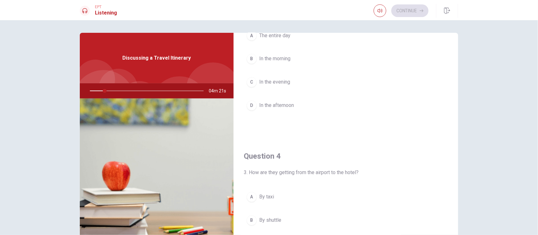
drag, startPoint x: 270, startPoint y: 169, endPoint x: 346, endPoint y: 169, distance: 76.0
click at [298, 171] on span "3. How are they getting from the airport to the hotel?" at bounding box center [346, 173] width 204 height 8
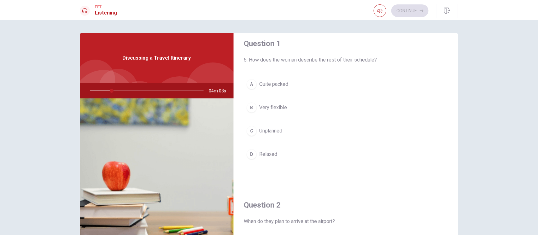
scroll to position [0, 0]
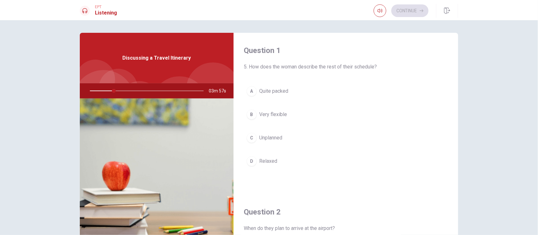
click at [173, 56] on span "Discussing a Travel Itinerary" at bounding box center [157, 58] width 68 height 8
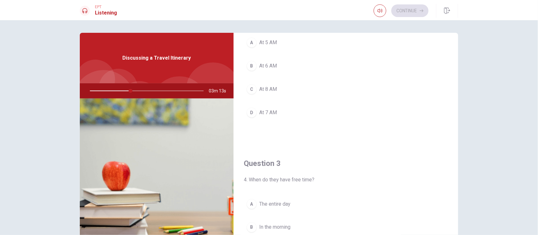
scroll to position [294, 0]
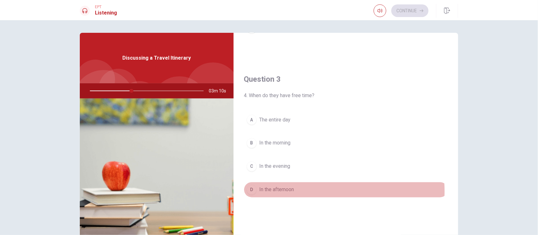
click at [308, 188] on button "D In the afternoon" at bounding box center [346, 190] width 204 height 16
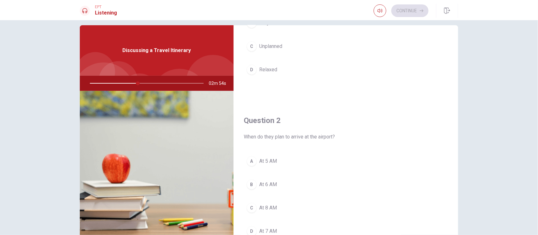
scroll to position [126, 0]
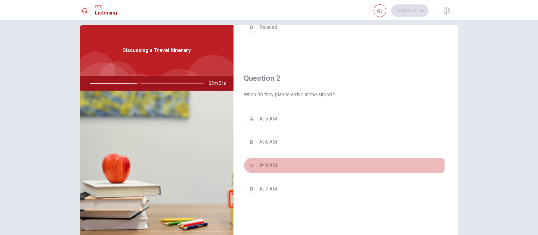
click at [278, 164] on button "C At 8 AM" at bounding box center [346, 166] width 204 height 16
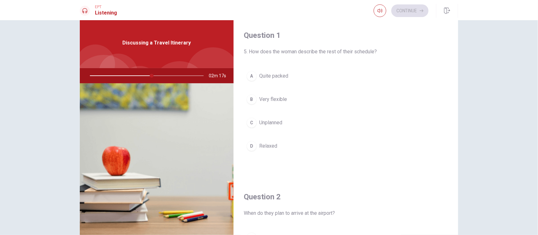
scroll to position [0, 0]
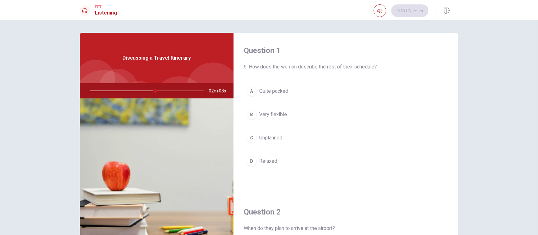
drag, startPoint x: 287, startPoint y: 118, endPoint x: 290, endPoint y: 116, distance: 4.2
click at [288, 118] on button "B Very flexible" at bounding box center [346, 115] width 204 height 16
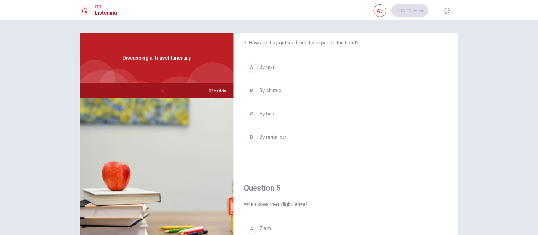
scroll to position [498, 0]
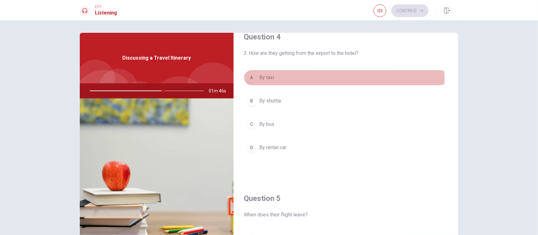
click at [285, 77] on button "A By taxi" at bounding box center [346, 78] width 204 height 16
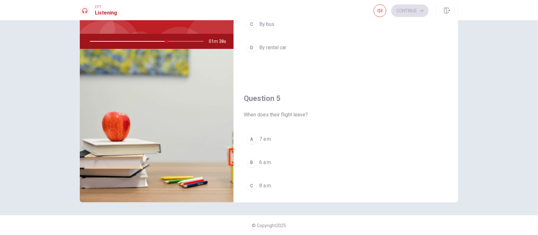
scroll to position [582, 0]
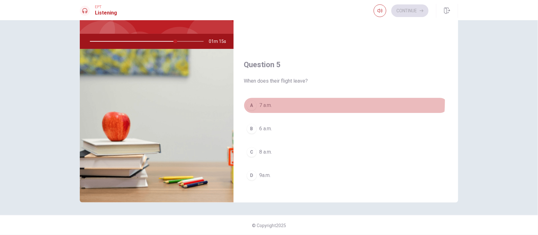
click at [281, 97] on button "A 7 a.m." at bounding box center [346, 105] width 204 height 16
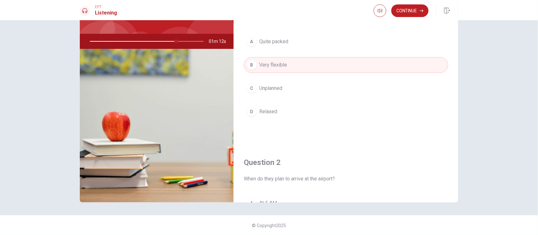
scroll to position [0, 0]
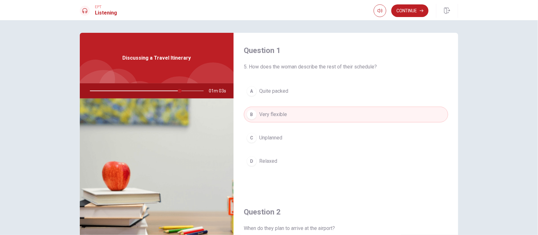
click at [275, 92] on span "Quite packed" at bounding box center [273, 91] width 29 height 8
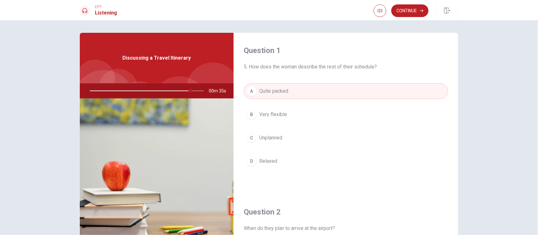
click at [306, 116] on button "B Very flexible" at bounding box center [346, 115] width 204 height 16
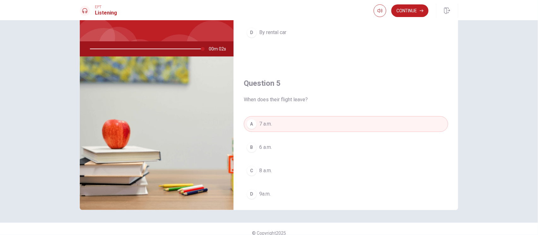
scroll to position [582, 0]
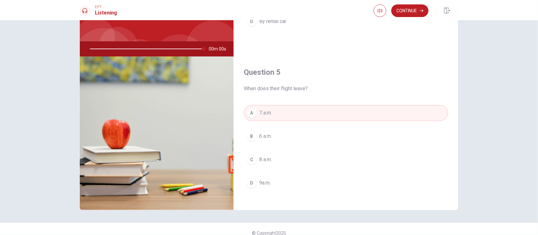
type input "0"
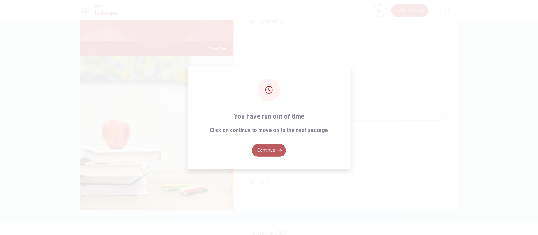
click at [281, 150] on icon "button" at bounding box center [280, 151] width 4 height 4
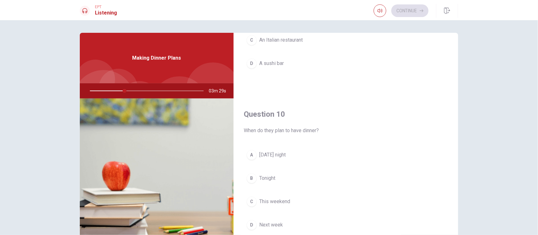
click at [286, 156] on button "A Tomorrow night" at bounding box center [346, 155] width 204 height 16
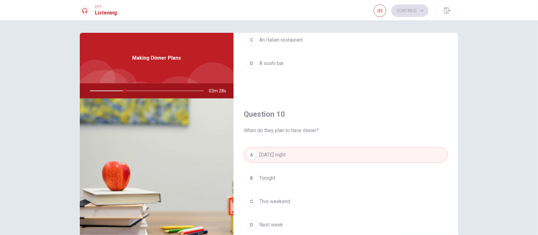
scroll to position [456, 0]
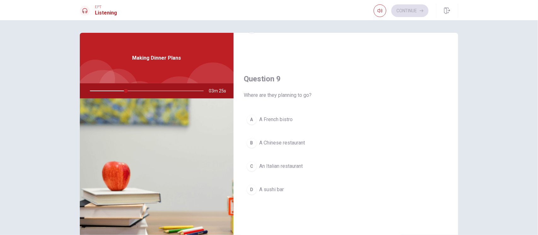
click at [301, 162] on span "An Italian restaurant" at bounding box center [281, 166] width 44 height 8
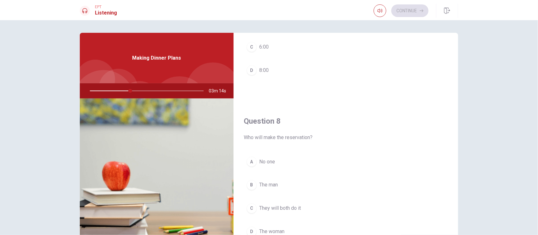
scroll to position [336, 0]
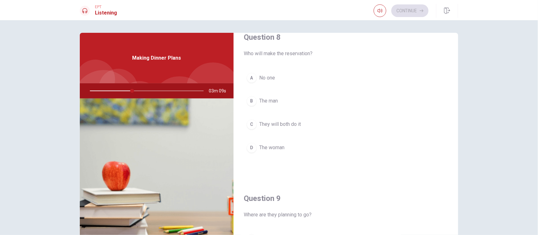
click at [296, 143] on button "D The woman" at bounding box center [346, 148] width 204 height 16
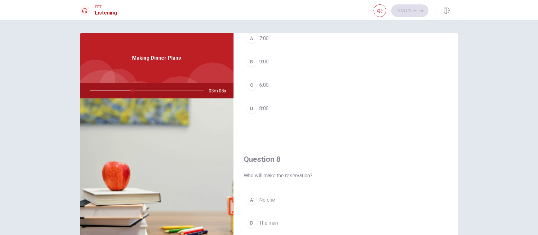
scroll to position [210, 0]
drag, startPoint x: 267, startPoint y: 42, endPoint x: 379, endPoint y: 59, distance: 113.3
click at [267, 42] on button "A 7:00" at bounding box center [346, 43] width 204 height 16
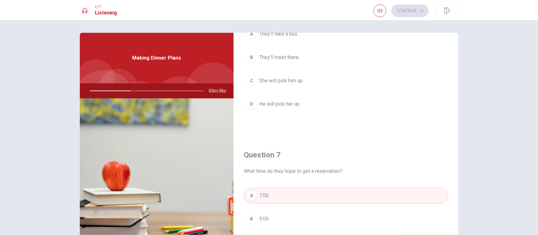
scroll to position [0, 0]
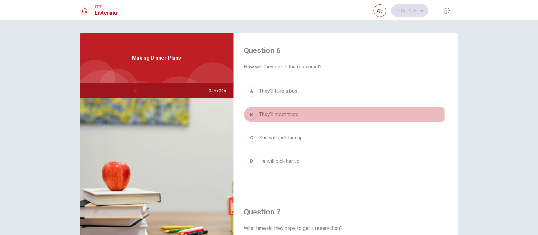
click at [294, 115] on span "They’ll meet there" at bounding box center [278, 115] width 39 height 8
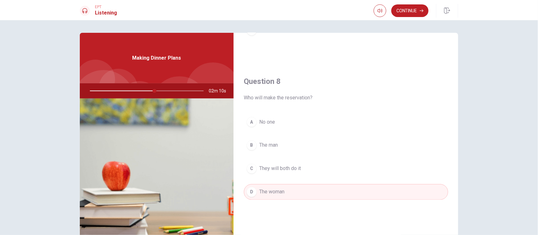
scroll to position [294, 0]
click at [407, 13] on button "Continue" at bounding box center [409, 10] width 37 height 13
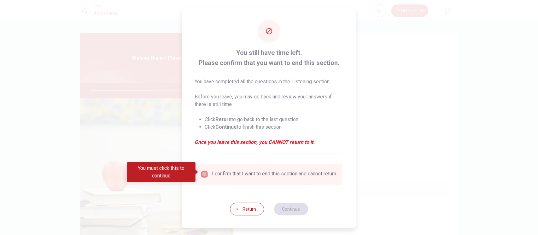
click at [204, 173] on input "You must click this to continue" at bounding box center [205, 175] width 8 height 8
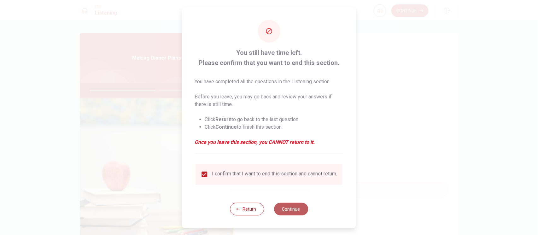
click at [295, 196] on button "Continue" at bounding box center [291, 209] width 34 height 13
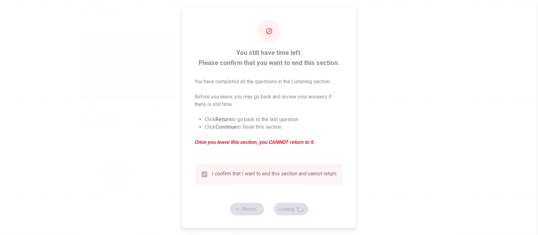
type input "59"
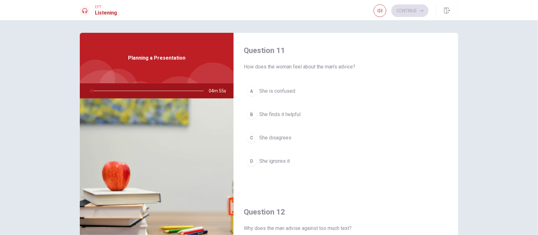
drag, startPoint x: 270, startPoint y: 66, endPoint x: 351, endPoint y: 65, distance: 81.1
click at [335, 66] on span "How does the woman feel about the man’s advice?" at bounding box center [346, 67] width 204 height 8
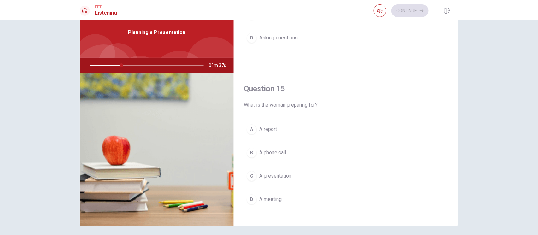
scroll to position [34, 0]
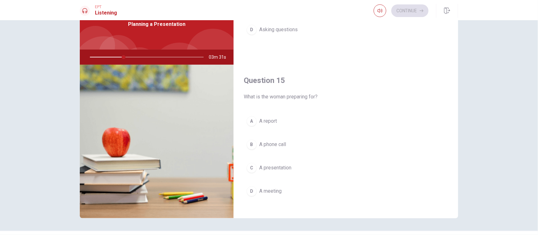
click at [285, 164] on span "A presentation" at bounding box center [275, 168] width 32 height 8
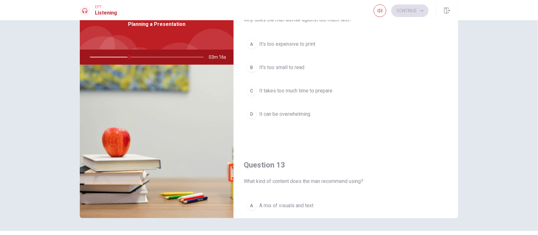
scroll to position [162, 0]
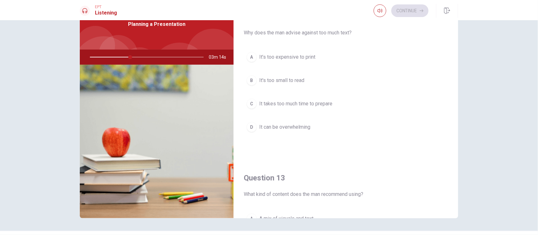
click at [286, 130] on button "D It can be overwhelming" at bounding box center [346, 127] width 204 height 16
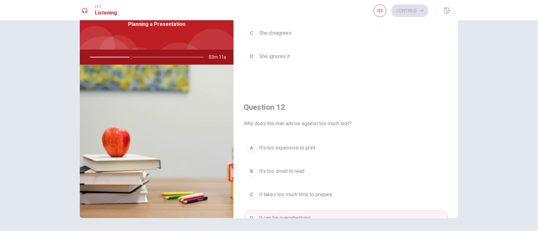
scroll to position [0, 0]
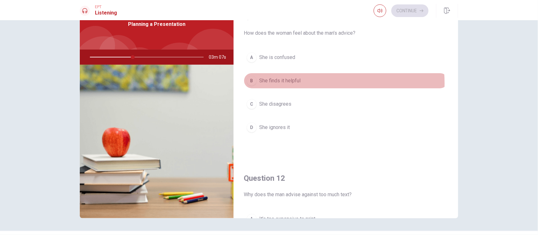
click at [297, 83] on span "She finds it helpful" at bounding box center [279, 81] width 41 height 8
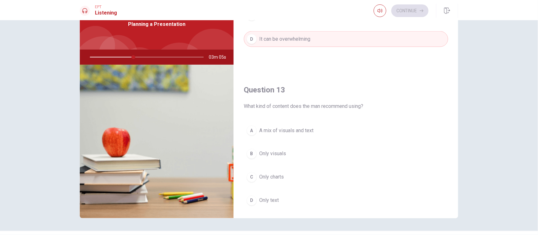
scroll to position [252, 0]
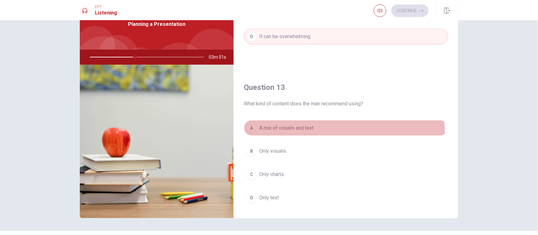
click at [293, 132] on button "A A mix of visuals and text" at bounding box center [346, 128] width 204 height 16
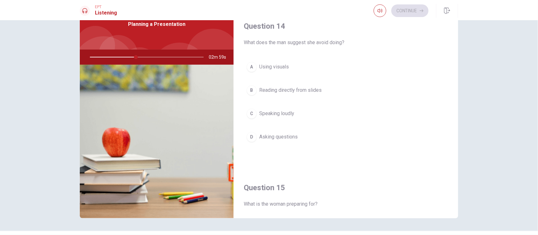
scroll to position [462, 0]
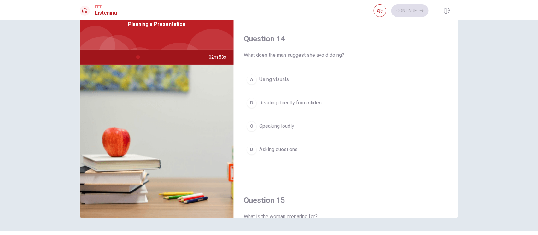
click at [307, 103] on button "B Reading directly from slides" at bounding box center [346, 103] width 204 height 16
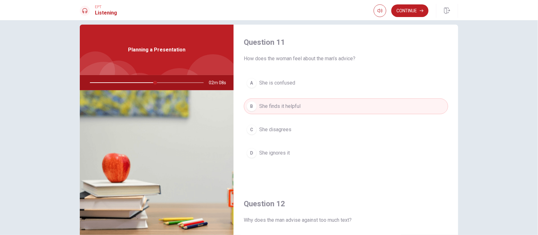
scroll to position [0, 0]
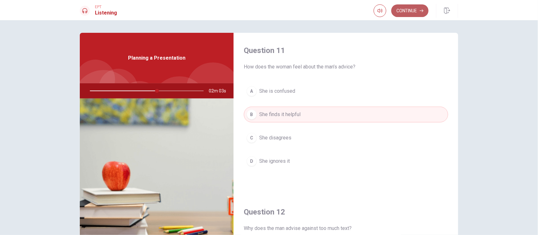
click at [415, 10] on button "Continue" at bounding box center [409, 10] width 37 height 13
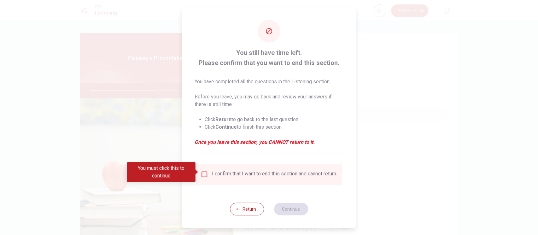
click at [203, 174] on input "You must click this to continue" at bounding box center [205, 175] width 8 height 8
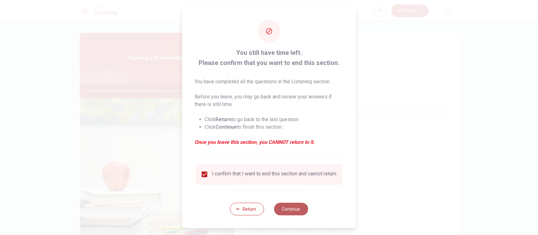
click at [282, 196] on button "Continue" at bounding box center [291, 209] width 34 height 13
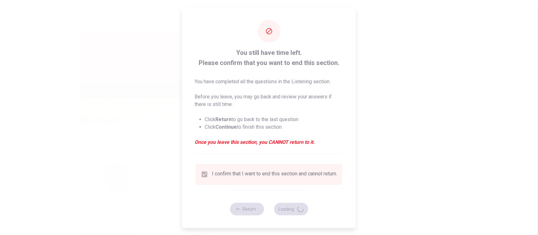
type input "61"
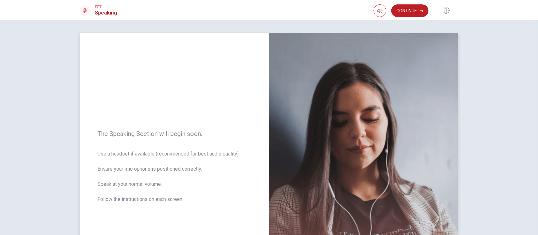
scroll to position [84, 0]
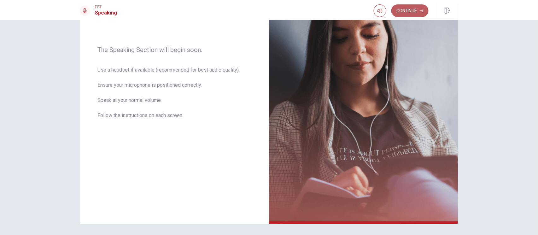
click at [406, 9] on button "Continue" at bounding box center [409, 10] width 37 height 13
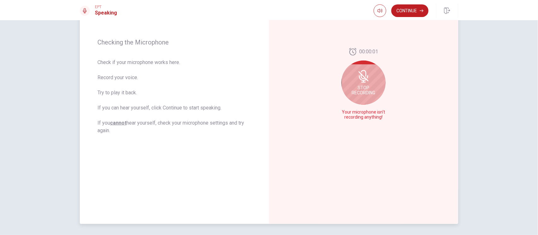
click at [366, 80] on icon at bounding box center [364, 76] width 10 height 10
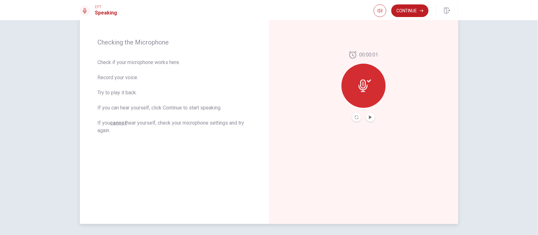
click at [364, 88] on icon at bounding box center [363, 85] width 9 height 13
click at [355, 116] on icon "Record Again" at bounding box center [357, 117] width 4 height 4
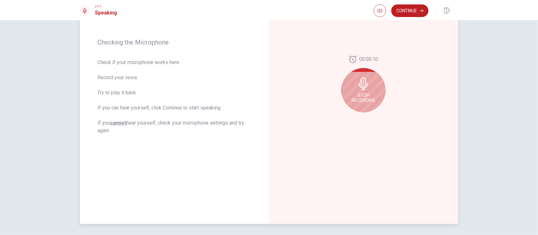
click at [361, 103] on div "Stop Recording" at bounding box center [364, 90] width 44 height 44
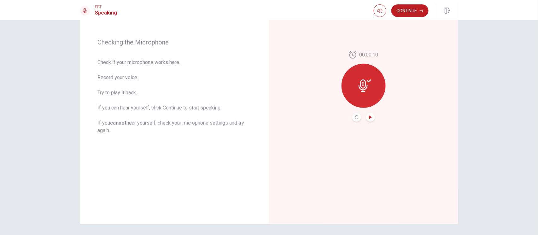
click at [369, 116] on icon "Play Audio" at bounding box center [370, 117] width 3 height 4
click at [413, 12] on button "Continue" at bounding box center [409, 10] width 37 height 13
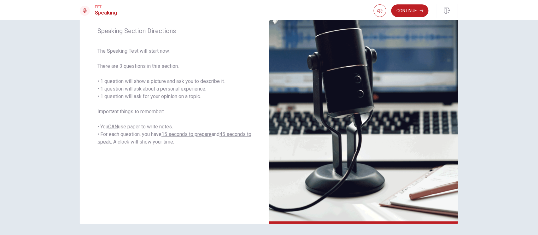
click at [448, 144] on div "Speaking Section Directions The Speaking Test will start now. There are 3 quest…" at bounding box center [269, 127] width 538 height 215
click at [421, 13] on button "Continue" at bounding box center [409, 10] width 37 height 13
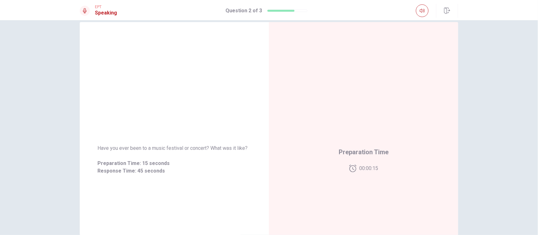
scroll to position [0, 0]
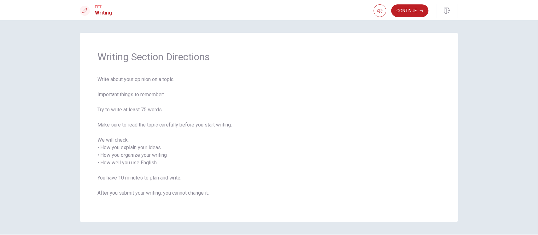
drag, startPoint x: 97, startPoint y: 80, endPoint x: 158, endPoint y: 80, distance: 60.9
click at [158, 80] on span "Write about your opinion on a topic. Important things to remember: Try to write…" at bounding box center [268, 140] width 343 height 129
click at [418, 10] on button "Continue" at bounding box center [409, 10] width 37 height 13
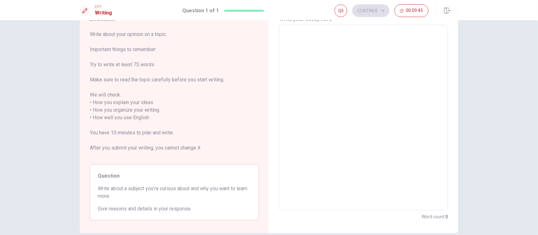
scroll to position [42, 0]
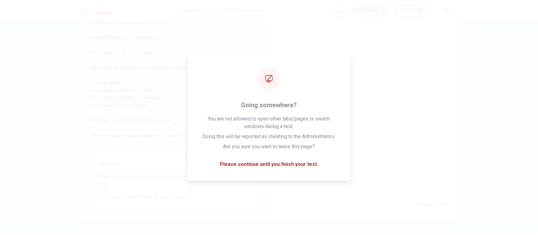
click at [329, 88] on textarea at bounding box center [364, 105] width 160 height 175
click at [424, 131] on textarea at bounding box center [364, 105] width 160 height 175
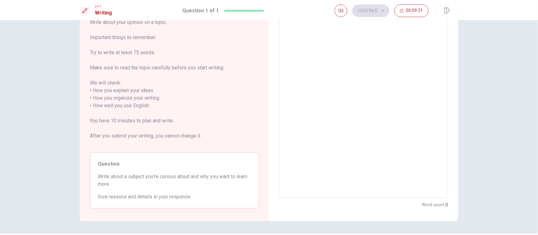
scroll to position [0, 0]
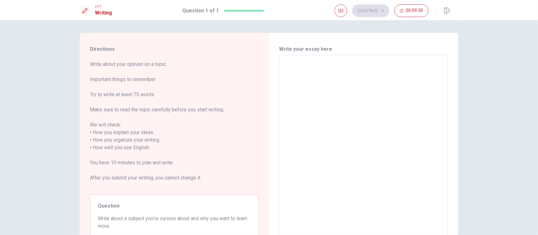
click at [362, 121] on textarea at bounding box center [364, 147] width 160 height 175
type textarea "I"
type textarea "x"
type textarea "I"
type textarea "x"
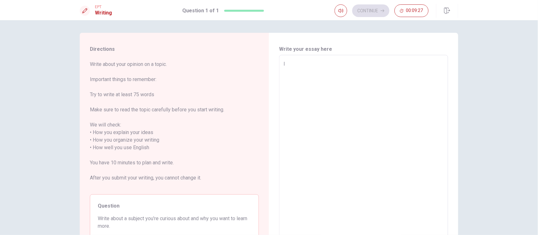
type textarea "I a"
type textarea "x"
type textarea "I"
type textarea "x"
type textarea "I"
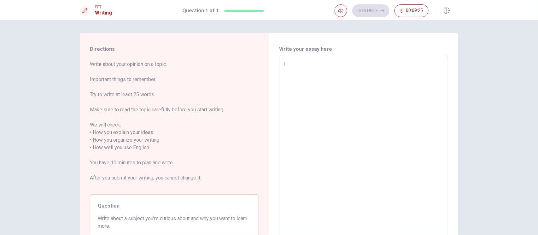
type textarea "x"
type textarea "I"
type textarea "x"
type textarea "I"
type textarea "x"
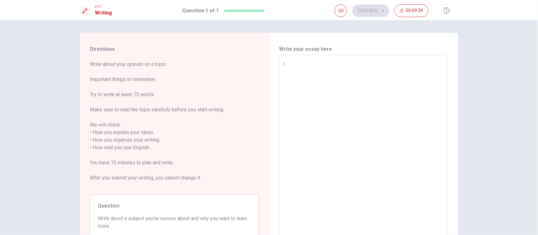
type textarea "I a"
type textarea "x"
type textarea "I am"
type textarea "x"
type textarea "I am"
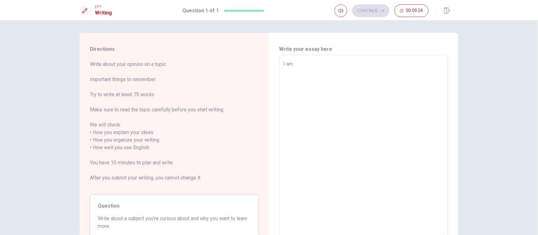
type textarea "x"
type textarea "I am v"
type textarea "x"
type textarea "I am ve"
type textarea "x"
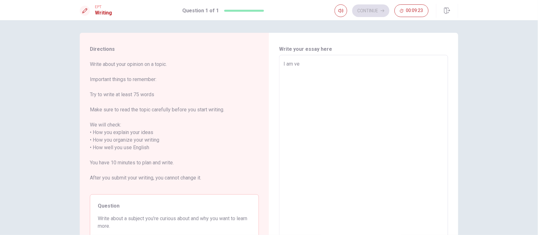
type textarea "I am ver"
type textarea "x"
type textarea "I am very"
type textarea "x"
type textarea "I am very"
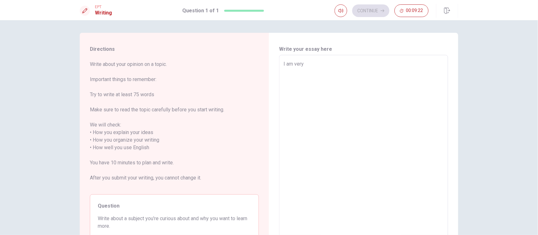
type textarea "x"
type textarea "I am very c"
type textarea "x"
type textarea "I am very cc"
type textarea "x"
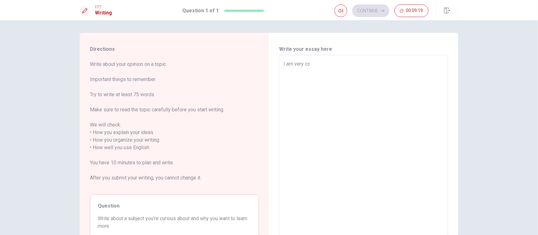
type textarea "I am very ccu"
type textarea "x"
type textarea "I am very cc"
type textarea "x"
type textarea "I am very c"
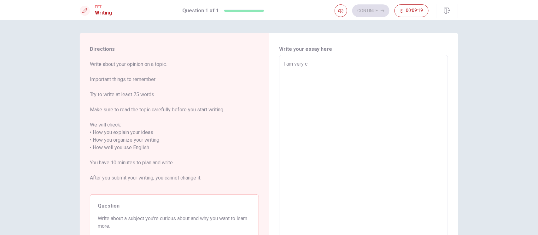
type textarea "x"
type textarea "I am very cu"
type textarea "x"
type textarea "I am very cur"
type textarea "x"
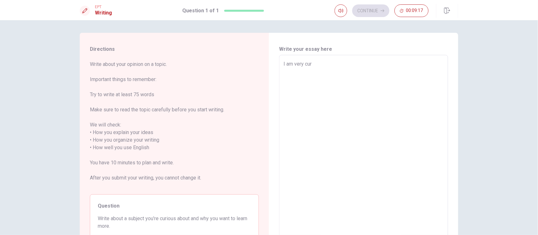
type textarea "I am very curi"
type textarea "x"
type textarea "I am very curio"
type textarea "x"
type textarea "I am very curiou"
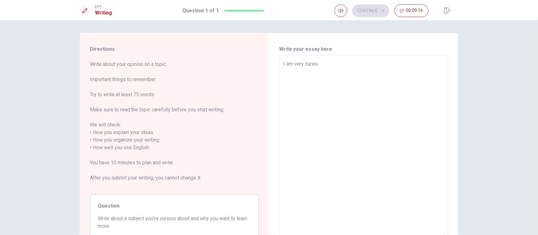
type textarea "x"
type textarea "I am very curious"
type textarea "x"
type textarea "I am very curious"
type textarea "x"
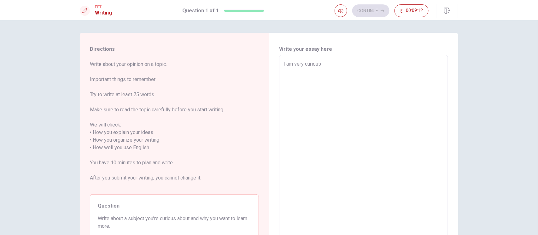
type textarea "I am very curious a"
type textarea "x"
type textarea "I am very curious ab"
type textarea "x"
type textarea "I am very curious abo"
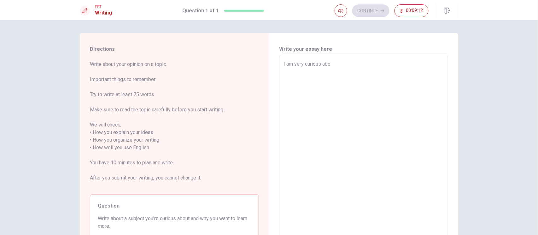
type textarea "x"
type textarea "I am very curious abou"
type textarea "x"
type textarea "I am very curious about"
type textarea "x"
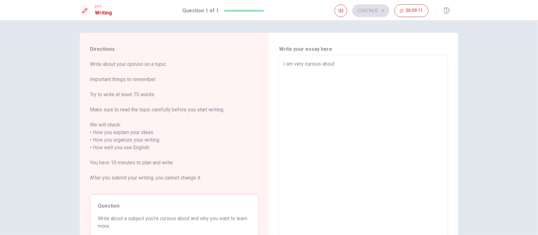
type textarea "I am very curious about"
type textarea "x"
type textarea "I am very curious about t"
type textarea "x"
type textarea "I am very curious about th"
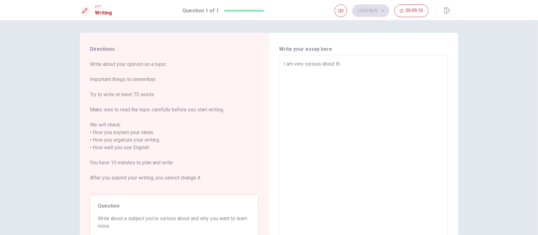
type textarea "x"
type textarea "I am very curious about t"
type textarea "x"
type textarea "I am very curious about"
type textarea "x"
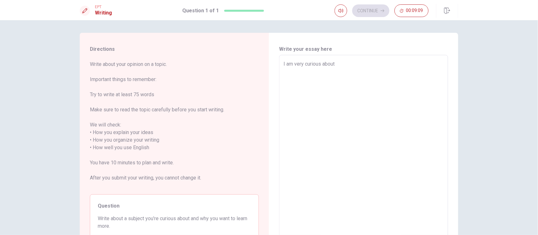
type textarea "I am very curious about m"
type textarea "x"
type textarea "I am very curious about ma"
type textarea "x"
type textarea "I am very curious about m"
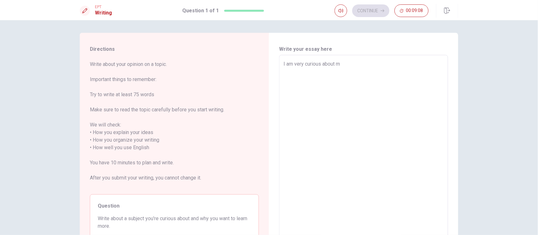
type textarea "x"
type textarea "I am very curious about"
type textarea "x"
type textarea "I am very curious about"
type textarea "x"
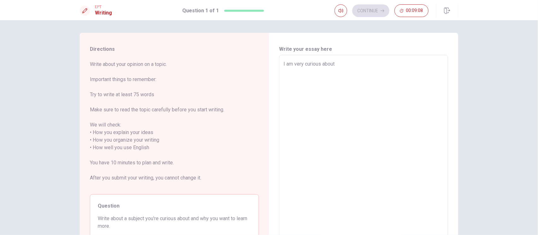
type textarea "I am very curious aboutt"
type textarea "x"
type textarea "I am very curious aboutth"
type textarea "x"
type textarea "I am very curious aboutthe"
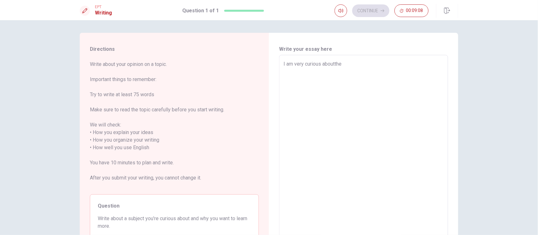
type textarea "x"
type textarea "I am very curious aboutth"
type textarea "x"
type textarea "I am very curious aboutt"
type textarea "x"
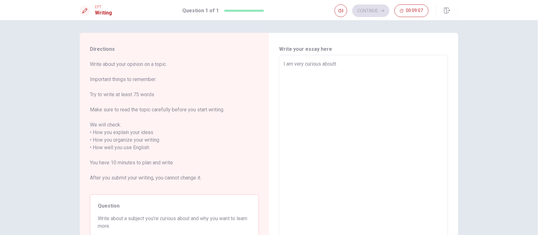
type textarea "I am very curious about"
type textarea "x"
type textarea "I am very curious about"
type textarea "x"
type textarea "I am very curious about t"
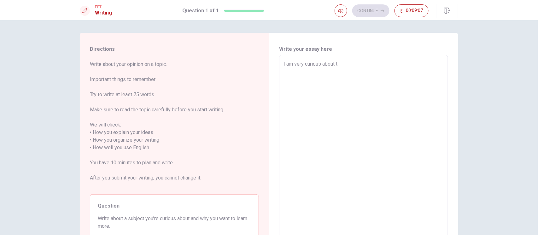
type textarea "x"
type textarea "I am very curious about th"
type textarea "x"
type textarea "I am very curious about the"
type textarea "x"
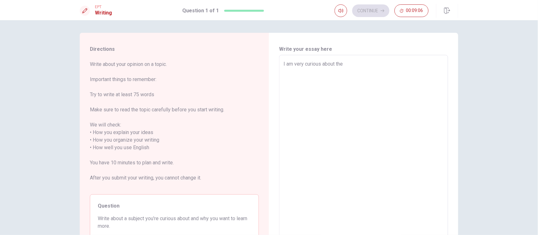
type textarea "I am very curious about the"
type textarea "x"
type textarea "I am very curious about the m"
type textarea "x"
type textarea "I am very curious about the ma"
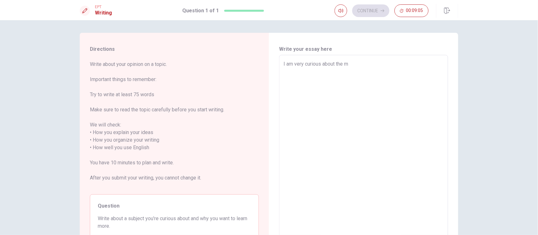
type textarea "x"
type textarea "I am very curious about the mat"
type textarea "x"
type textarea "I am very curious about the math"
type textarea "x"
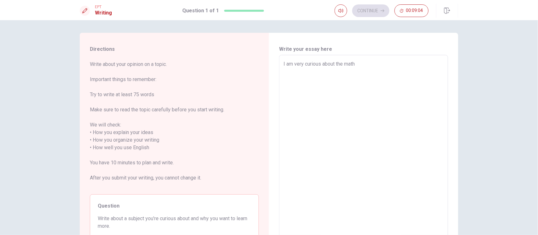
type textarea "I am very curious about the mathm"
type textarea "x"
type textarea "I am very curious about the mathma"
type textarea "x"
type textarea "I am very curious about the mathm"
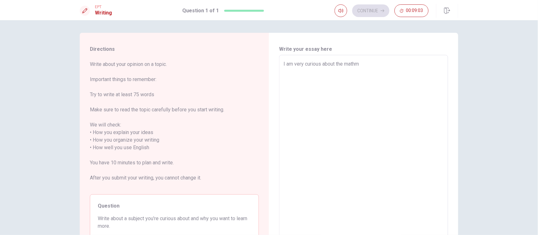
type textarea "x"
type textarea "I am very curious about the math"
type textarea "x"
type textarea "I am very curious about the mat"
type textarea "x"
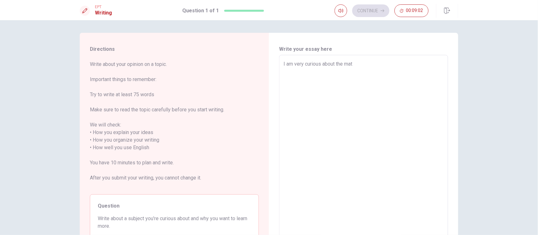
type textarea "I am very curious about the ma"
type textarea "x"
type textarea "I am very curious about the m"
type textarea "x"
type textarea "I am very curious about the m"
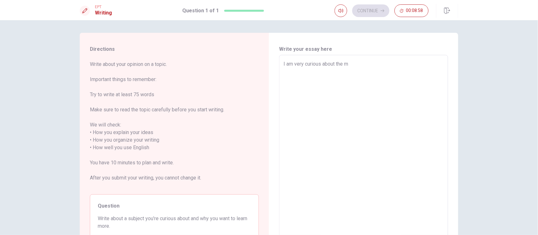
type textarea "x"
type textarea "I am very curious about the m"
drag, startPoint x: 138, startPoint y: 219, endPoint x: 171, endPoint y: 216, distance: 32.2
click at [171, 196] on span "Write about a subject you’re curious about and why you want to learn more." at bounding box center [174, 222] width 153 height 15
click at [363, 61] on textarea "I am very curious about the m" at bounding box center [364, 147] width 160 height 175
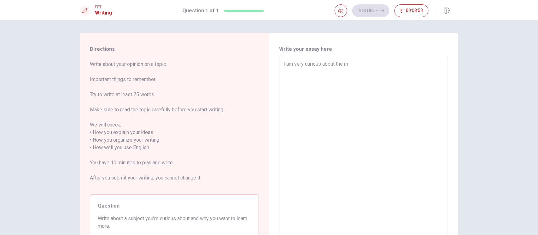
type textarea "x"
type textarea "I am very curious about the ma"
type textarea "x"
type textarea "I am very curious about the mat"
type textarea "x"
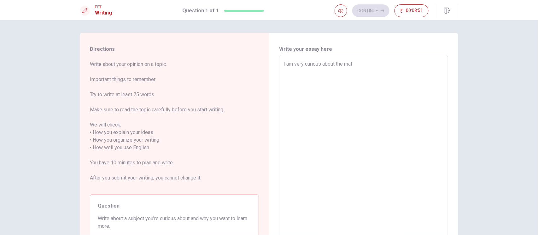
type textarea "I am very curious about the math"
click at [363, 61] on textarea "I am very curious about the math" at bounding box center [364, 147] width 160 height 175
type textarea "x"
type textarea "I am very curious about the math"
type textarea "x"
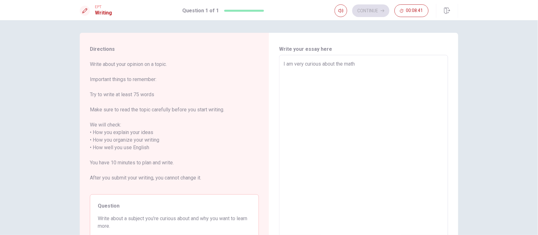
type textarea "I am very curious about the math"
type textarea "x"
type textarea "I am very curious about the mat"
type textarea "x"
type textarea "I am very curious about the ma"
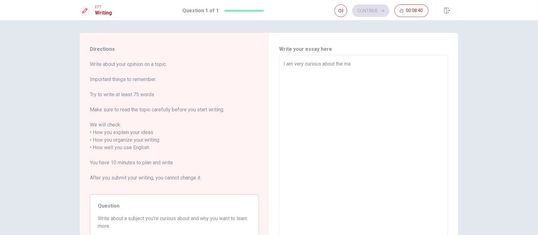
type textarea "x"
type textarea "I am very curious about the m"
type textarea "x"
type textarea "I am very curious about the"
type textarea "x"
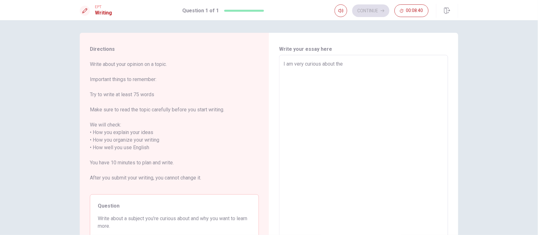
type textarea "I am very curious about the"
type textarea "x"
type textarea "I am very curious about th"
type textarea "x"
type textarea "I am very curious about t"
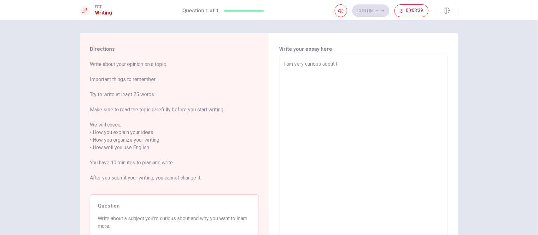
type textarea "x"
type textarea "I am very curious about"
type textarea "x"
type textarea "I am very curious about t"
type textarea "x"
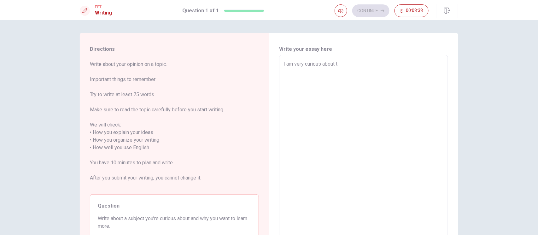
type textarea "I am very curious about th"
type textarea "x"
type textarea "I am very curious about the"
type textarea "x"
type textarea "I am very curious about the"
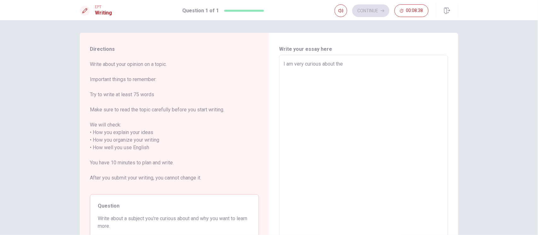
type textarea "x"
type textarea "I am very curious about the m"
type textarea "x"
type textarea "I am very curious about the ma"
type textarea "x"
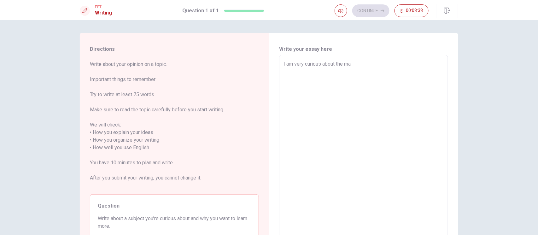
type textarea "I am very curious about the mat"
type textarea "x"
type textarea "I am very curious about the math"
type textarea "x"
type textarea "I am very curious about the math"
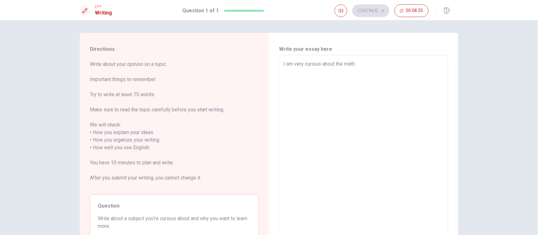
type textarea "x"
type textarea "I am very curious about the math b"
type textarea "x"
type textarea "I am very curious about the math be"
type textarea "x"
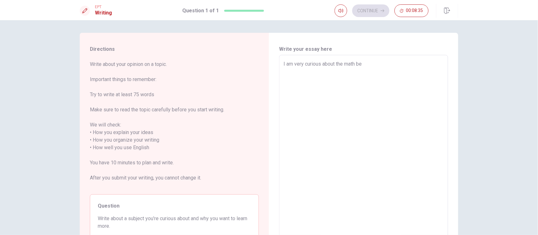
type textarea "I am very curious about the math bec"
type textarea "x"
type textarea "I am very curious about the math beca"
type textarea "x"
type textarea "I am very curious about the math becau"
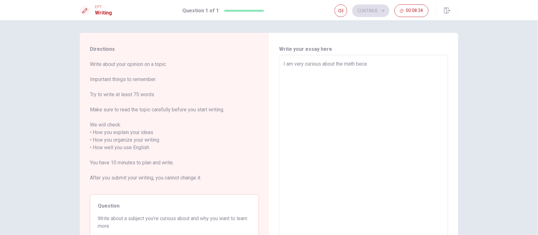
type textarea "x"
type textarea "I am very curious about the math becaus"
type textarea "x"
type textarea "I am very curious about the math because"
type textarea "x"
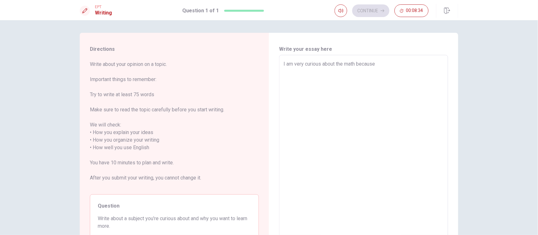
type textarea "I am very curious about the math because"
type textarea "x"
type textarea "I am very curious about the math because i"
type textarea "x"
type textarea "I am very curious about the math because it"
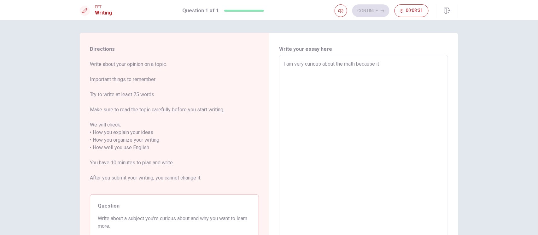
type textarea "x"
drag, startPoint x: 324, startPoint y: 62, endPoint x: 390, endPoint y: 62, distance: 66.5
click at [324, 62] on textarea "I am very curious about the math because it helps" at bounding box center [364, 147] width 160 height 175
click at [398, 67] on textarea "I am very curious about the math because it helps" at bounding box center [364, 147] width 160 height 175
click at [354, 64] on textarea "I am very curious about the math because it helps me understand" at bounding box center [364, 147] width 160 height 175
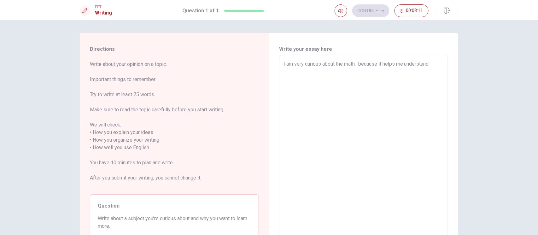
click at [386, 165] on textarea "I am very curious about the math. because it helps me understand" at bounding box center [364, 147] width 160 height 175
click at [358, 65] on textarea "I am very curious about the math. because it helps me understand" at bounding box center [364, 147] width 160 height 175
click at [357, 63] on textarea "I am very curious about the math. Because it helps me understand" at bounding box center [364, 147] width 160 height 175
click at [359, 64] on textarea "I am very curious about the math. Because it helps me understand" at bounding box center [364, 147] width 160 height 175
click at [437, 68] on textarea "I am very curious about the math. Because it helps me understand" at bounding box center [364, 147] width 160 height 175
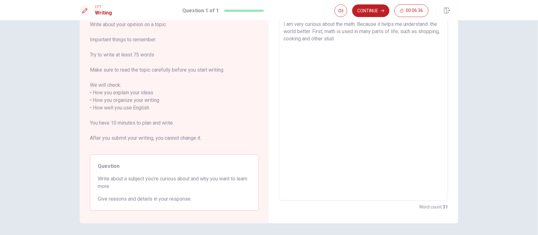
scroll to position [13, 0]
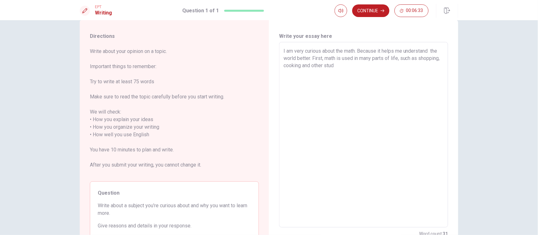
click at [427, 131] on textarea "I am very curious about the math. Because it helps me understand the world bett…" at bounding box center [364, 134] width 160 height 175
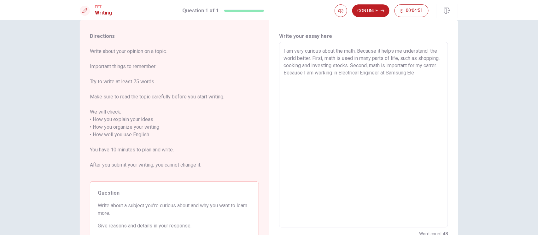
click at [360, 74] on textarea "I am very curious about the math. Because it helps me understand the world bett…" at bounding box center [364, 134] width 160 height 175
click at [359, 73] on textarea "I am very curious about the math. Because it helps me understand the world bett…" at bounding box center [364, 134] width 160 height 175
drag, startPoint x: 412, startPoint y: 71, endPoint x: 431, endPoint y: 83, distance: 22.6
click at [431, 83] on textarea "I am very curious about the math. Because it helps me understand the world bett…" at bounding box center [364, 134] width 160 height 175
click at [354, 74] on textarea "I am very curious about the math. Because it helps me understand the world bett…" at bounding box center [364, 134] width 160 height 175
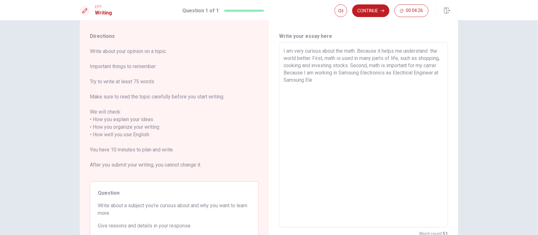
click at [372, 85] on textarea "I am very curious about the math. Because it helps me understand the world bett…" at bounding box center [364, 134] width 160 height 175
click at [304, 80] on textarea "I am very curious about the math. Because it helps me understand the world bett…" at bounding box center [364, 134] width 160 height 175
click at [310, 58] on textarea "I am very curious about the math. Because it helps me understand the world bett…" at bounding box center [364, 134] width 160 height 175
click at [332, 72] on textarea "I am very curious about the math. Because it helps me understand the world bett…" at bounding box center [364, 134] width 160 height 175
click at [329, 74] on textarea "I am very curious about the math. Because it helps me understand the world bett…" at bounding box center [364, 134] width 160 height 175
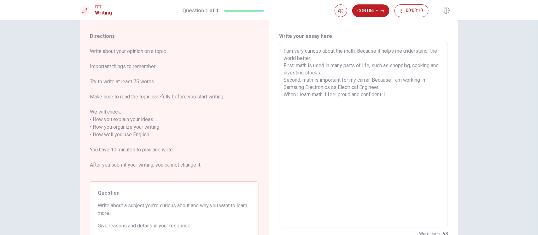
click at [402, 93] on textarea "I am very curious about the math. Because it helps me understand the world bett…" at bounding box center [364, 134] width 160 height 175
click at [284, 94] on textarea "I am very curious about the math. Because it helps me understand the world bett…" at bounding box center [364, 134] width 160 height 175
click at [318, 107] on textarea "I am very curious about the math. Because it helps me understand the world bett…" at bounding box center [364, 134] width 160 height 175
click at [298, 103] on textarea "I am very curious about the math. Because it helps me understand the world bett…" at bounding box center [364, 134] width 160 height 175
click at [327, 101] on textarea "I am very curious about the math. Because it helps me understand the world bett…" at bounding box center [364, 134] width 160 height 175
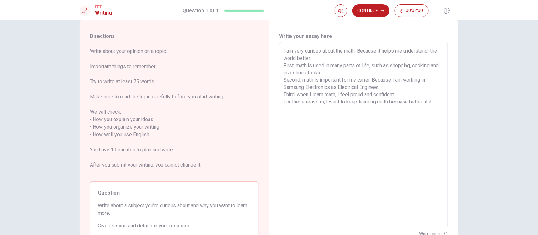
click at [348, 101] on textarea "I am very curious about the math. Because it helps me understand the world bett…" at bounding box center [364, 134] width 160 height 175
click at [359, 101] on textarea "I am very curious about the math. Because it helps me understand the world bett…" at bounding box center [364, 134] width 160 height 175
click at [381, 100] on textarea "I am very curious about the math. Because it helps me understand the world bett…" at bounding box center [364, 134] width 160 height 175
click at [403, 99] on textarea "I am very curious about the math. Because it helps me understand the world bett…" at bounding box center [364, 134] width 160 height 175
click at [432, 104] on textarea "I am very curious about the math. Because it helps me understand the world bett…" at bounding box center [364, 134] width 160 height 175
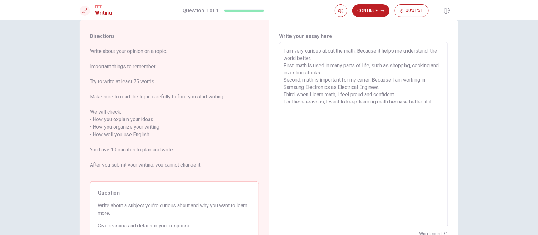
click at [374, 99] on textarea "I am very curious about the math. Because it helps me understand the world bett…" at bounding box center [364, 134] width 160 height 175
click at [391, 101] on textarea "I am very curious about the math. Because it helps me understand the world bett…" at bounding box center [364, 134] width 160 height 175
click at [437, 101] on textarea "I am very curious about the math. Because it helps me understand the world bett…" at bounding box center [364, 134] width 160 height 175
drag, startPoint x: 378, startPoint y: 106, endPoint x: 295, endPoint y: 112, distance: 83.1
click at [295, 112] on textarea "I am very curious about the math. Because it helps me understand the world bett…" at bounding box center [364, 134] width 160 height 175
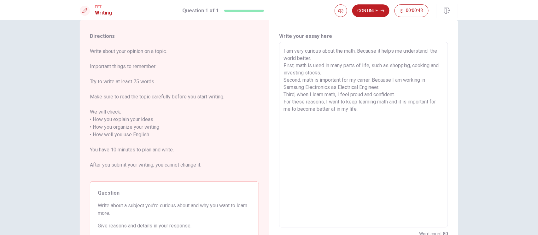
drag, startPoint x: 340, startPoint y: 54, endPoint x: 490, endPoint y: 67, distance: 150.7
click at [448, 67] on div "Directions Write about your opinion on a topic. Important things to remember: T…" at bounding box center [269, 127] width 538 height 215
click at [377, 55] on textarea "I am very curious about the math. Because it helps me understand the world bett…" at bounding box center [364, 134] width 160 height 175
click at [361, 53] on textarea "I am very curious about the math. Because it helps me understand the world bett…" at bounding box center [364, 134] width 160 height 175
click at [342, 78] on textarea "I am very curious about the math because it helps me understand the world bette…" at bounding box center [364, 134] width 160 height 175
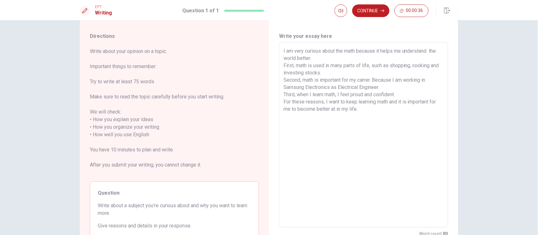
click at [362, 77] on textarea "I am very curious about the math because it helps me understand the world bette…" at bounding box center [364, 134] width 160 height 175
click at [373, 80] on textarea "I am very curious about the math because it helps me understand the world bette…" at bounding box center [364, 134] width 160 height 175
click at [376, 79] on textarea "I am very curious about the math because it helps me understand the world bette…" at bounding box center [364, 134] width 160 height 175
click at [366, 98] on textarea "I am very curious about the math because it helps me understand the world bette…" at bounding box center [364, 134] width 160 height 175
drag, startPoint x: 298, startPoint y: 95, endPoint x: 414, endPoint y: 95, distance: 116.1
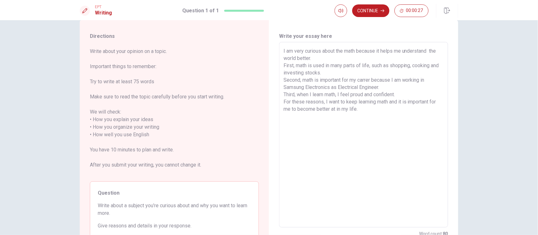
click at [414, 95] on textarea "I am very curious about the math because it helps me understand the world bette…" at bounding box center [364, 134] width 160 height 175
click at [397, 125] on textarea "I am very curious about the math because it helps me understand the world bette…" at bounding box center [364, 134] width 160 height 175
drag, startPoint x: 302, startPoint y: 101, endPoint x: 344, endPoint y: 103, distance: 42.3
click at [344, 103] on textarea "I am very curious about the math because it helps me understand the world bette…" at bounding box center [364, 134] width 160 height 175
click at [357, 110] on textarea "I am very curious about the math because it helps me understand the world bette…" at bounding box center [364, 134] width 160 height 175
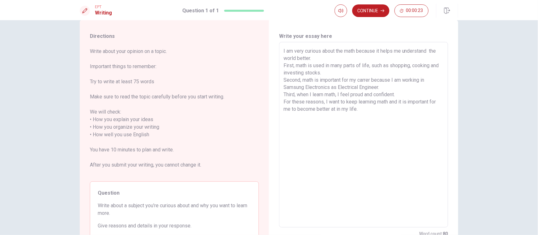
click at [362, 103] on textarea "I am very curious about the math because it helps me understand the world bette…" at bounding box center [364, 134] width 160 height 175
drag, startPoint x: 368, startPoint y: 101, endPoint x: 375, endPoint y: 104, distance: 7.3
click at [375, 104] on textarea "I am very curious about the math because it helps me understand the world bette…" at bounding box center [364, 134] width 160 height 175
drag, startPoint x: 375, startPoint y: 118, endPoint x: 385, endPoint y: 104, distance: 17.2
click at [375, 118] on textarea "I am very curious about the math because it helps me understand the world bette…" at bounding box center [364, 134] width 160 height 175
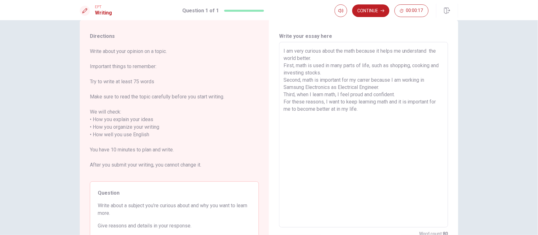
click at [400, 103] on textarea "I am very curious about the math because it helps me understand the world bette…" at bounding box center [364, 134] width 160 height 175
click at [395, 119] on textarea "I am very curious about the math because it helps me understand the world bette…" at bounding box center [364, 134] width 160 height 175
drag, startPoint x: 394, startPoint y: 102, endPoint x: 437, endPoint y: 108, distance: 43.9
click at [437, 108] on textarea "I am very curious about the math because it helps me understand the world bette…" at bounding box center [364, 134] width 160 height 175
click at [364, 113] on textarea "I am very curious about the math because it helps me understand the world bette…" at bounding box center [364, 134] width 160 height 175
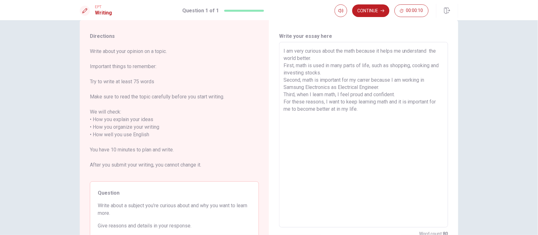
click at [335, 110] on textarea "I am very curious about the math because it helps me understand the world bette…" at bounding box center [364, 134] width 160 height 175
drag, startPoint x: 408, startPoint y: 105, endPoint x: 409, endPoint y: 120, distance: 15.2
click at [409, 120] on textarea "I am very curious about the math because it helps me understand the world bette…" at bounding box center [364, 134] width 160 height 175
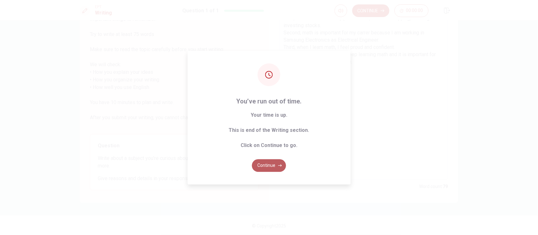
click at [261, 165] on button "Continue" at bounding box center [269, 165] width 34 height 13
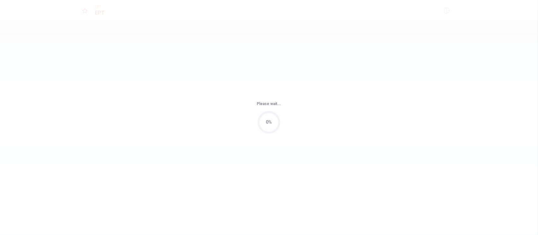
scroll to position [0, 0]
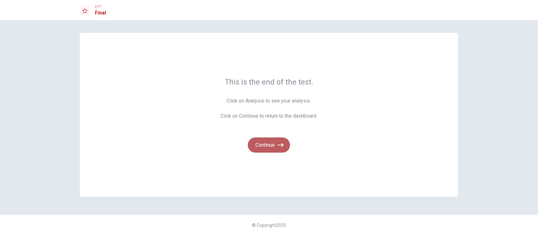
click at [279, 147] on icon "button" at bounding box center [281, 145] width 6 height 6
